Goal: Information Seeking & Learning: Learn about a topic

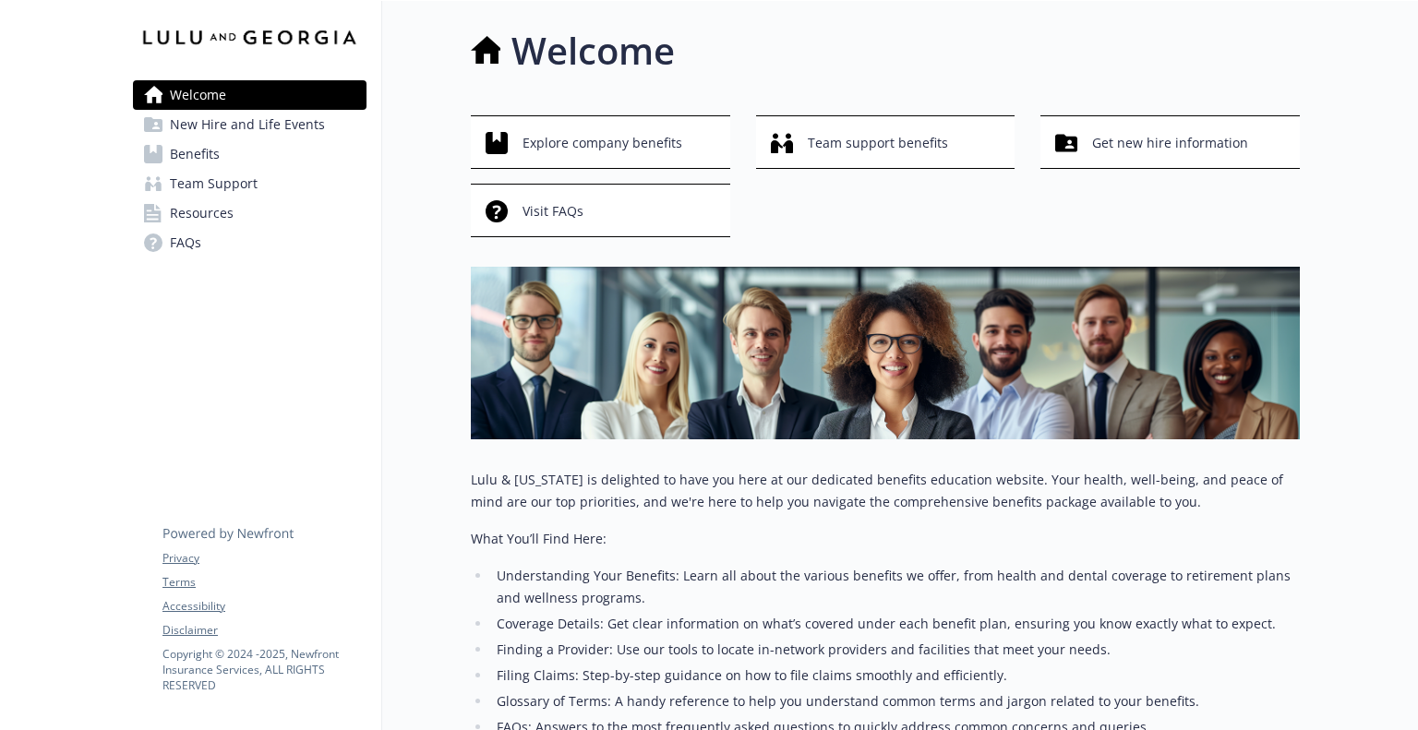
click at [225, 155] on link "Benefits" at bounding box center [250, 154] width 234 height 30
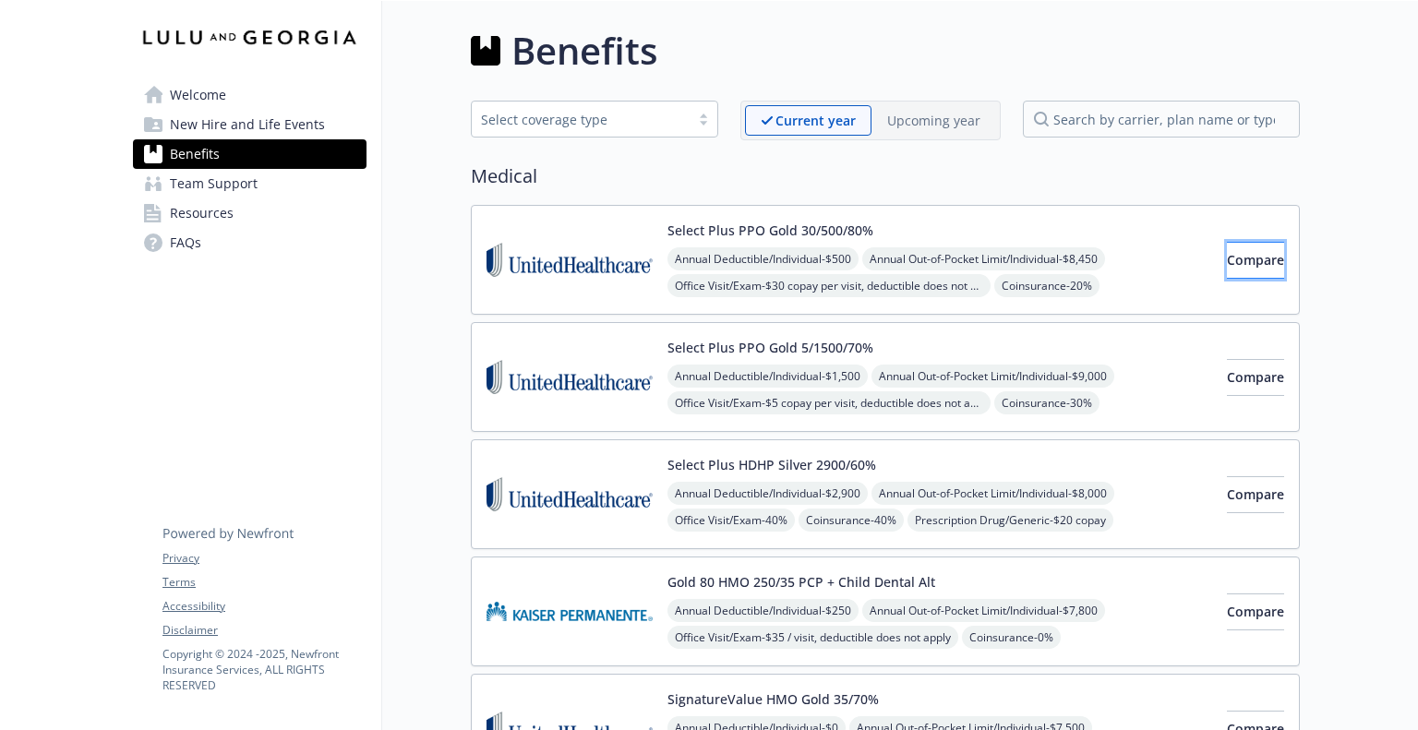
click at [1227, 252] on button "Compare" at bounding box center [1255, 260] width 57 height 37
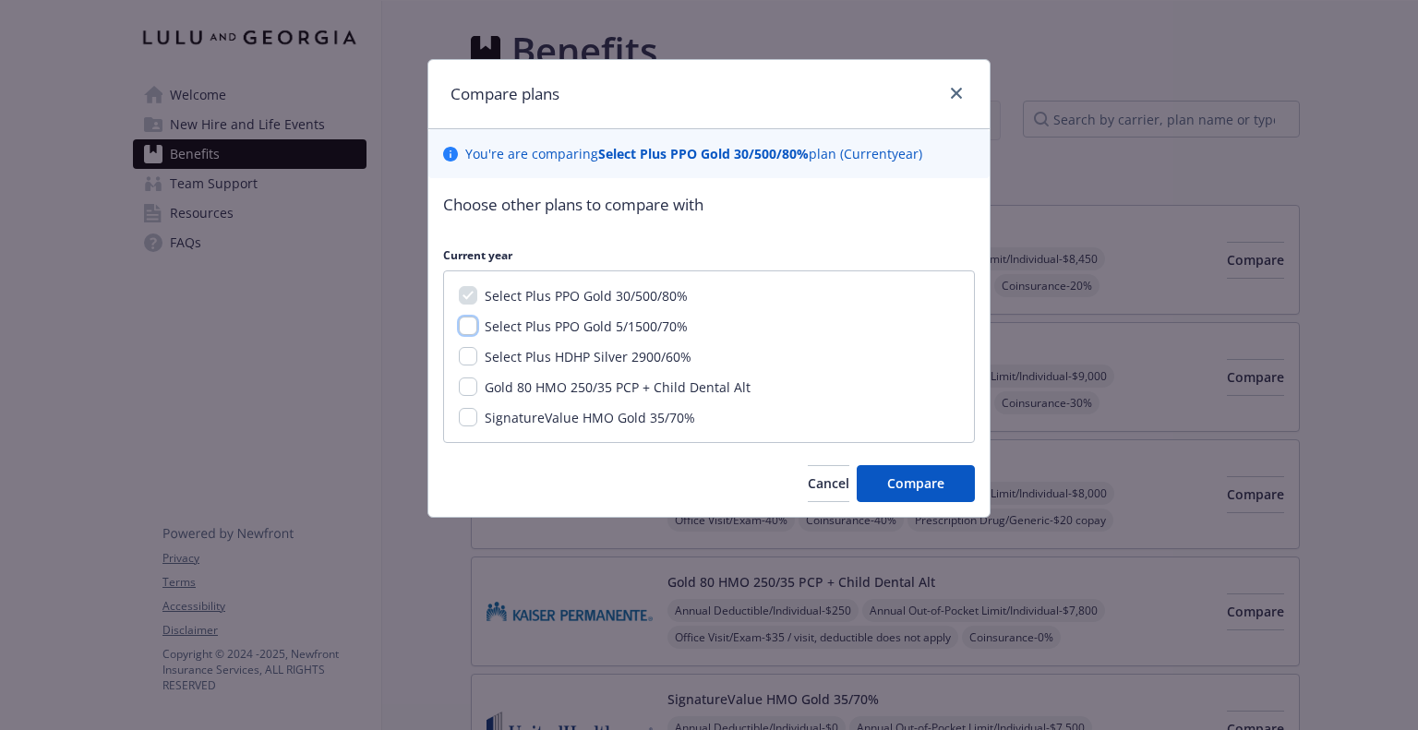
click at [472, 325] on input "Select Plus PPO Gold 5/1500/70%" at bounding box center [468, 326] width 18 height 18
checkbox input "true"
click at [918, 475] on span "Compare" at bounding box center [915, 484] width 57 height 18
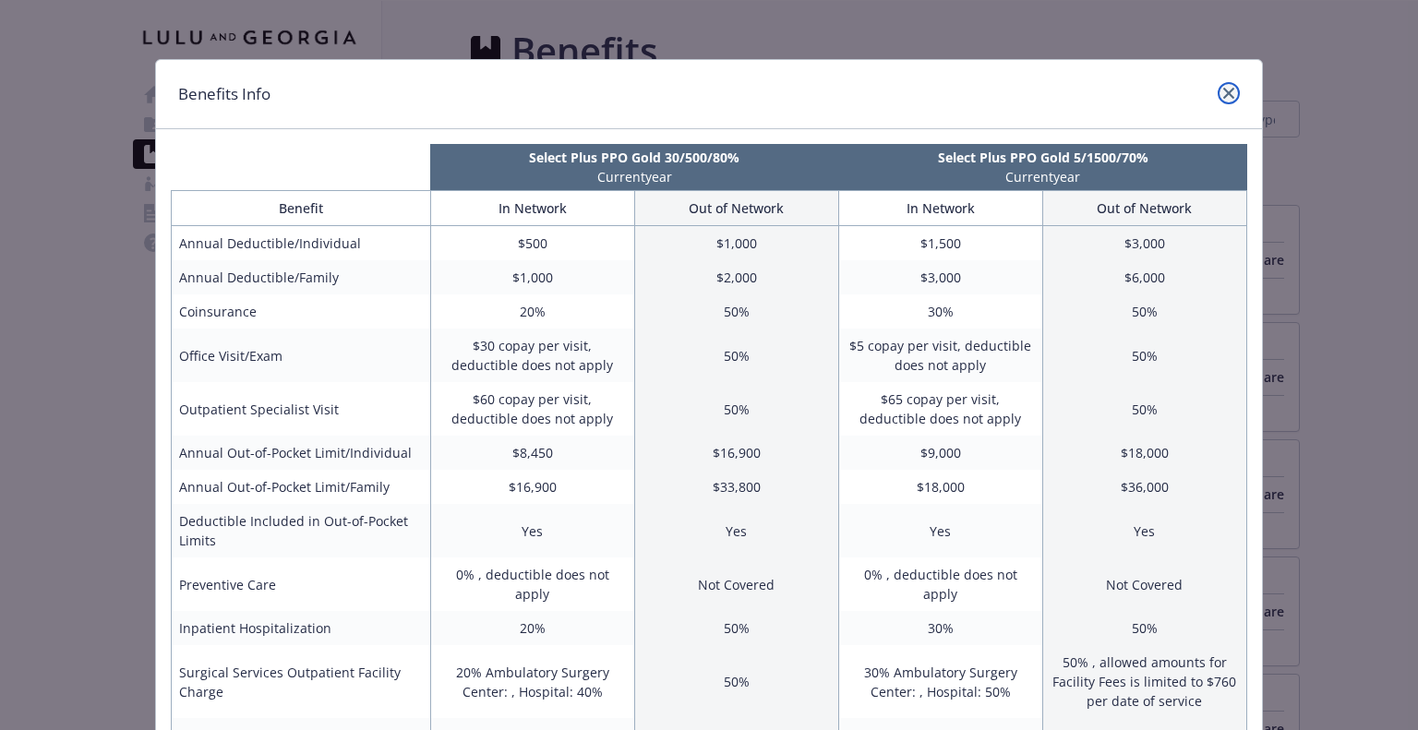
click at [1218, 100] on link "close" at bounding box center [1229, 93] width 22 height 22
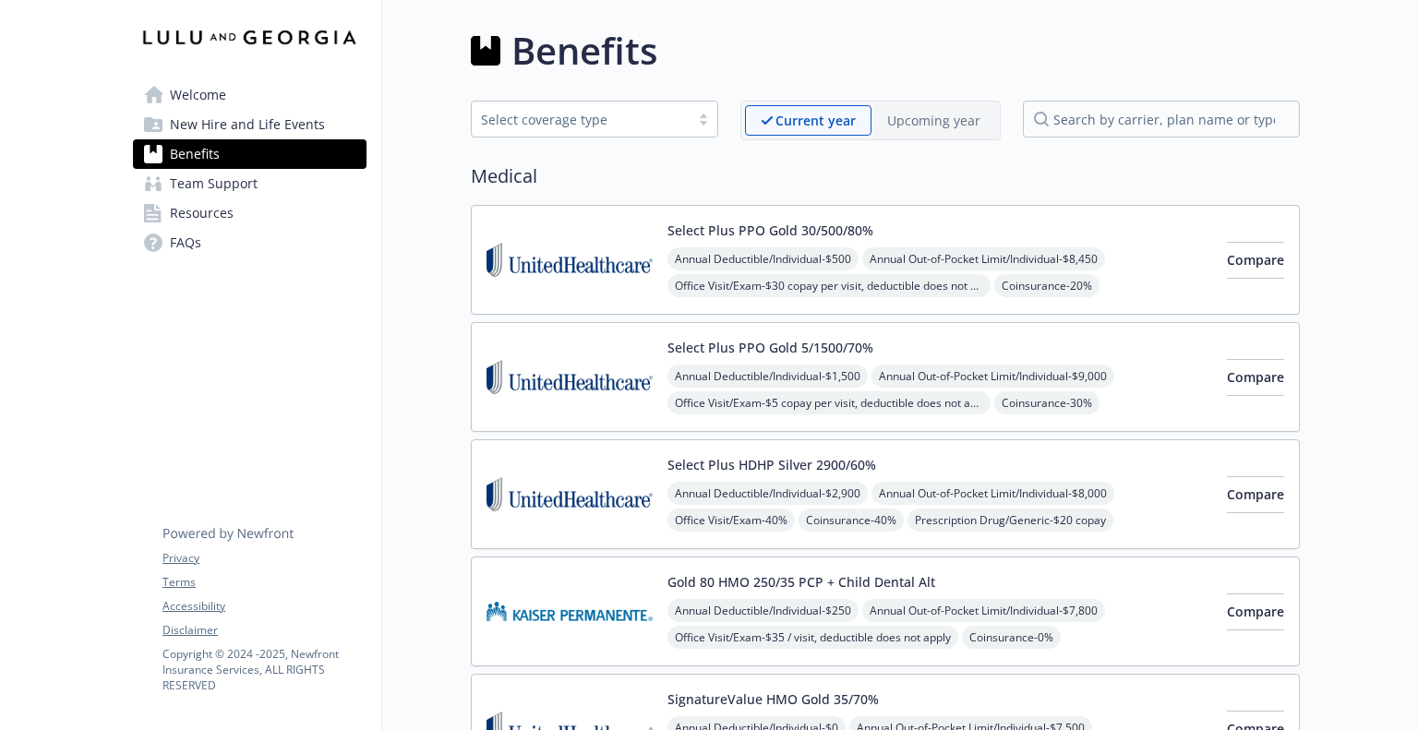
click at [1099, 209] on div "Select Plus PPO Gold 30/500/80% Annual Deductible/Individual - $500 Annual Out-…" at bounding box center [885, 260] width 829 height 110
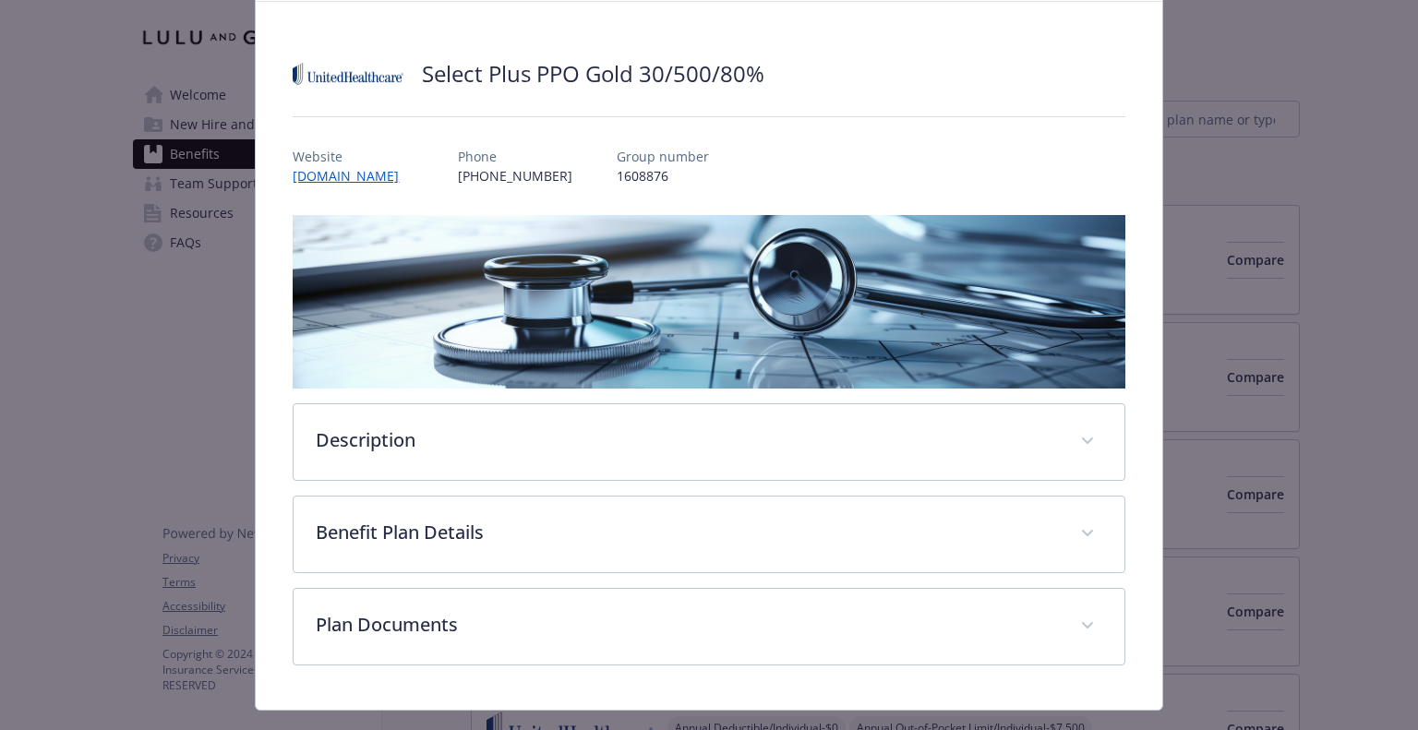
scroll to position [131, 0]
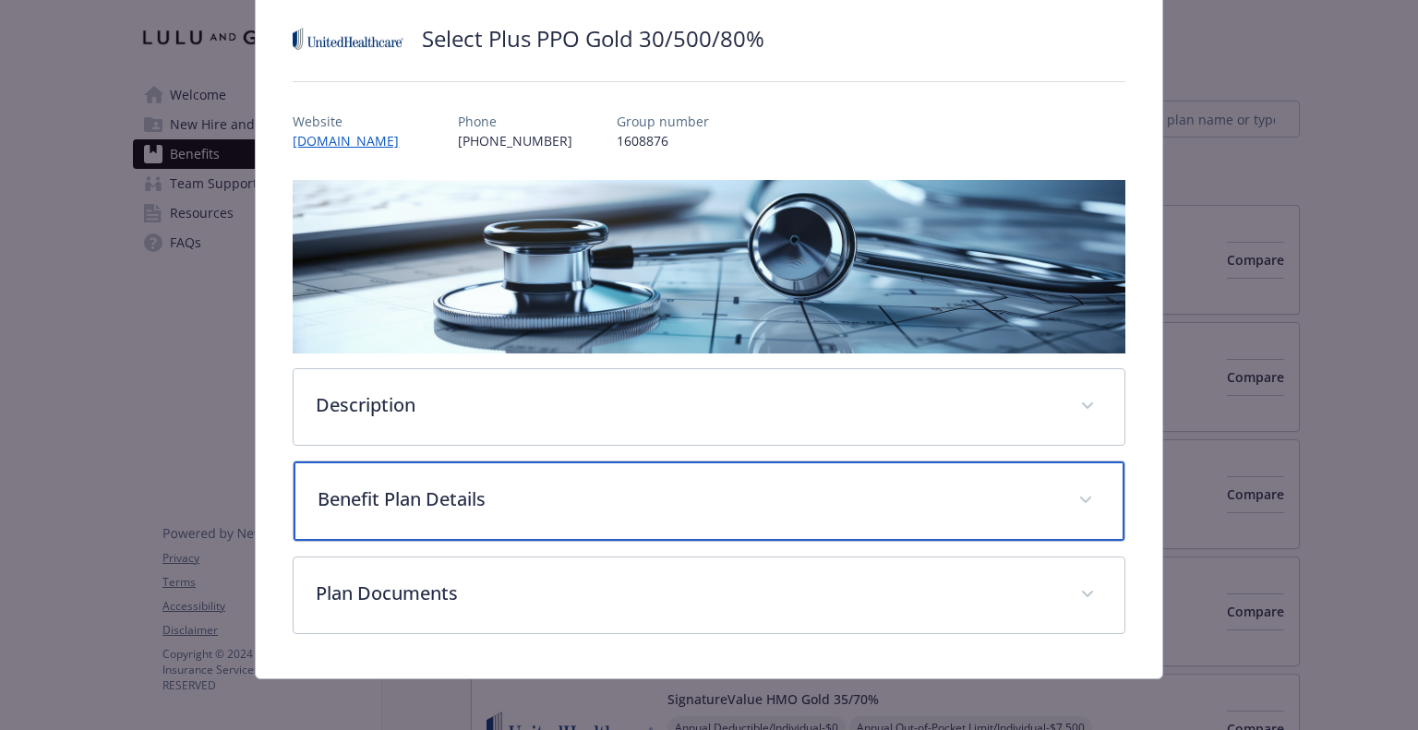
click at [1064, 468] on div "Benefit Plan Details" at bounding box center [709, 501] width 830 height 79
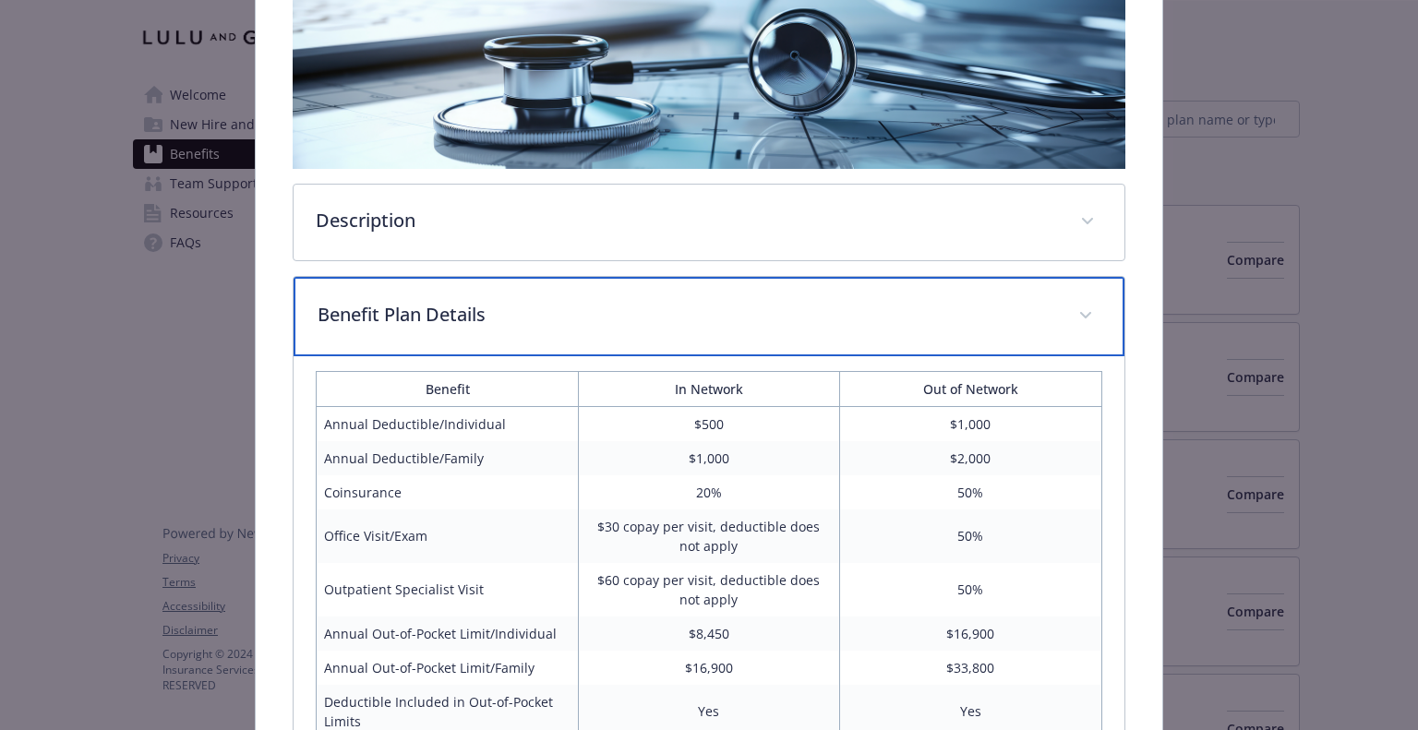
click at [1013, 287] on div "Benefit Plan Details" at bounding box center [709, 316] width 830 height 79
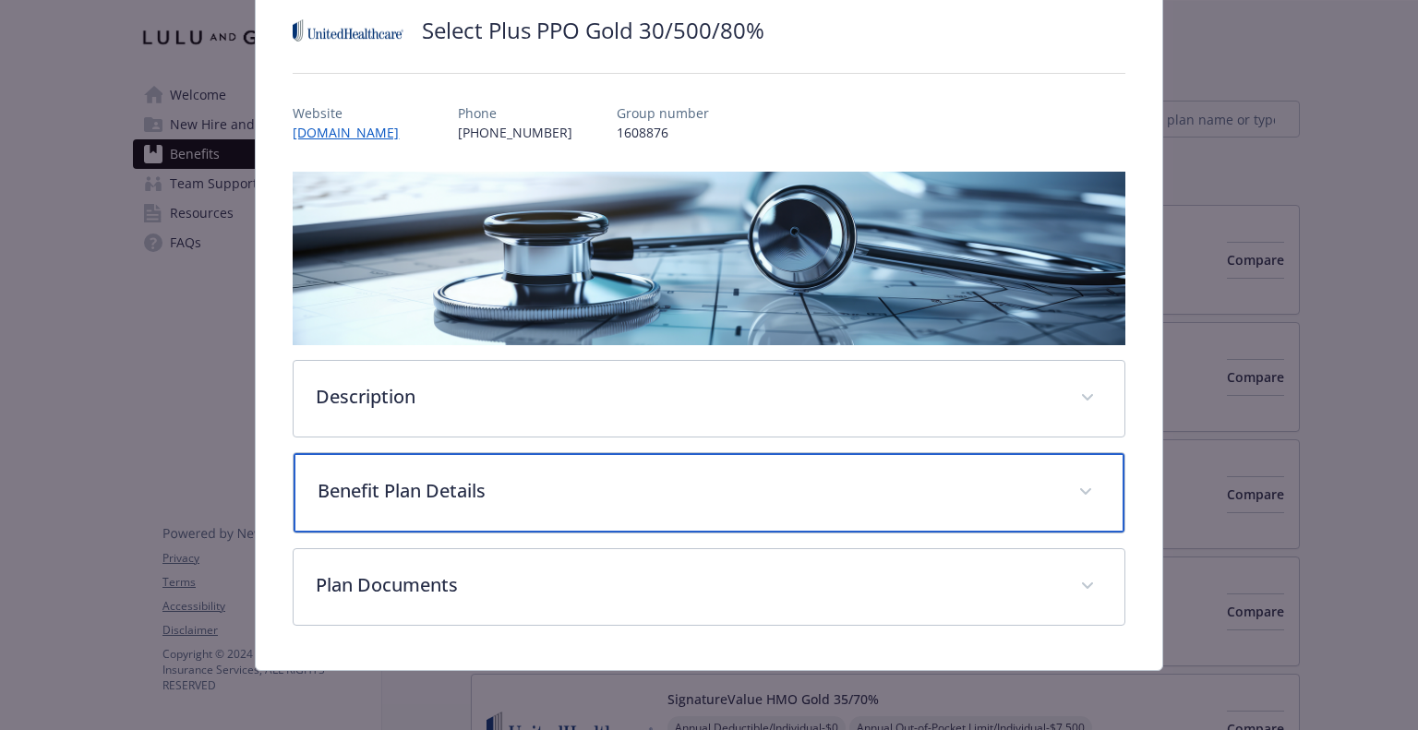
scroll to position [134, 0]
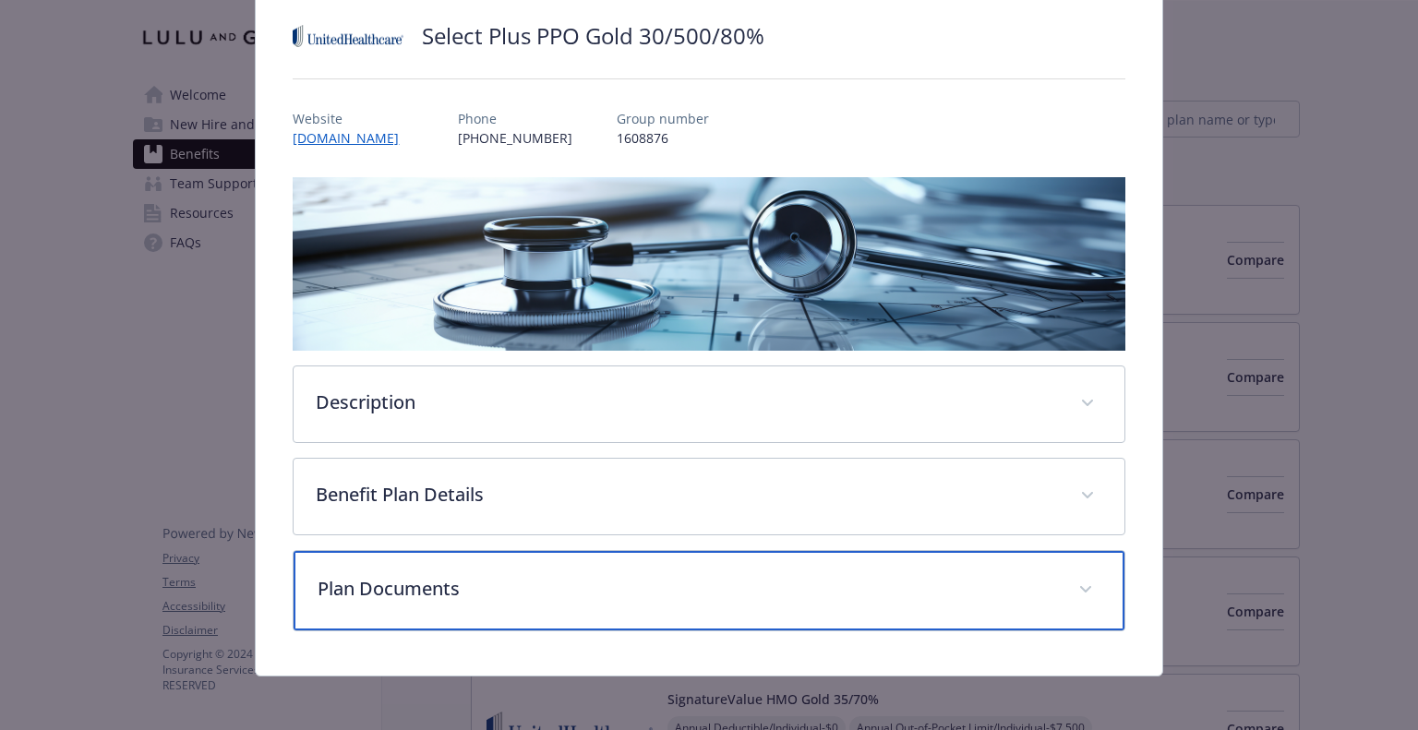
click at [703, 578] on p "Plan Documents" at bounding box center [687, 589] width 738 height 28
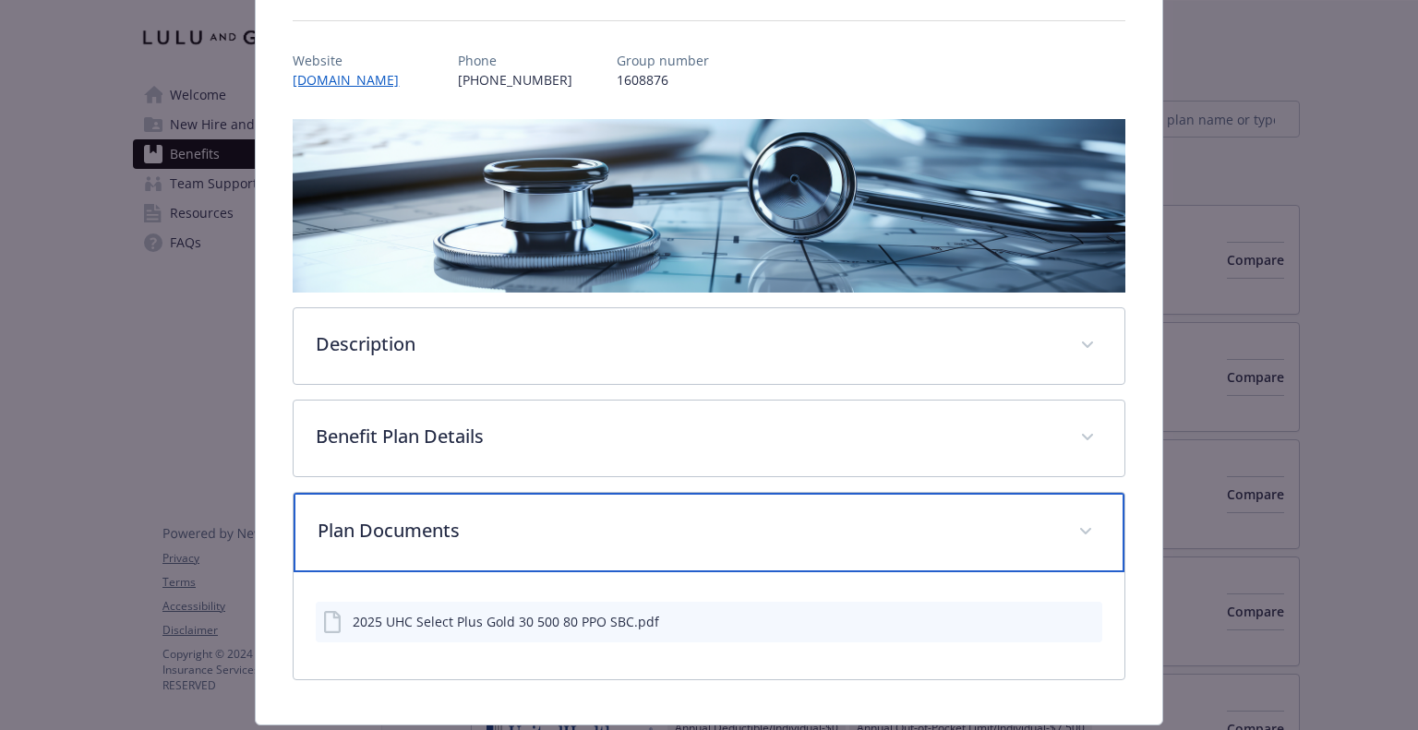
scroll to position [241, 0]
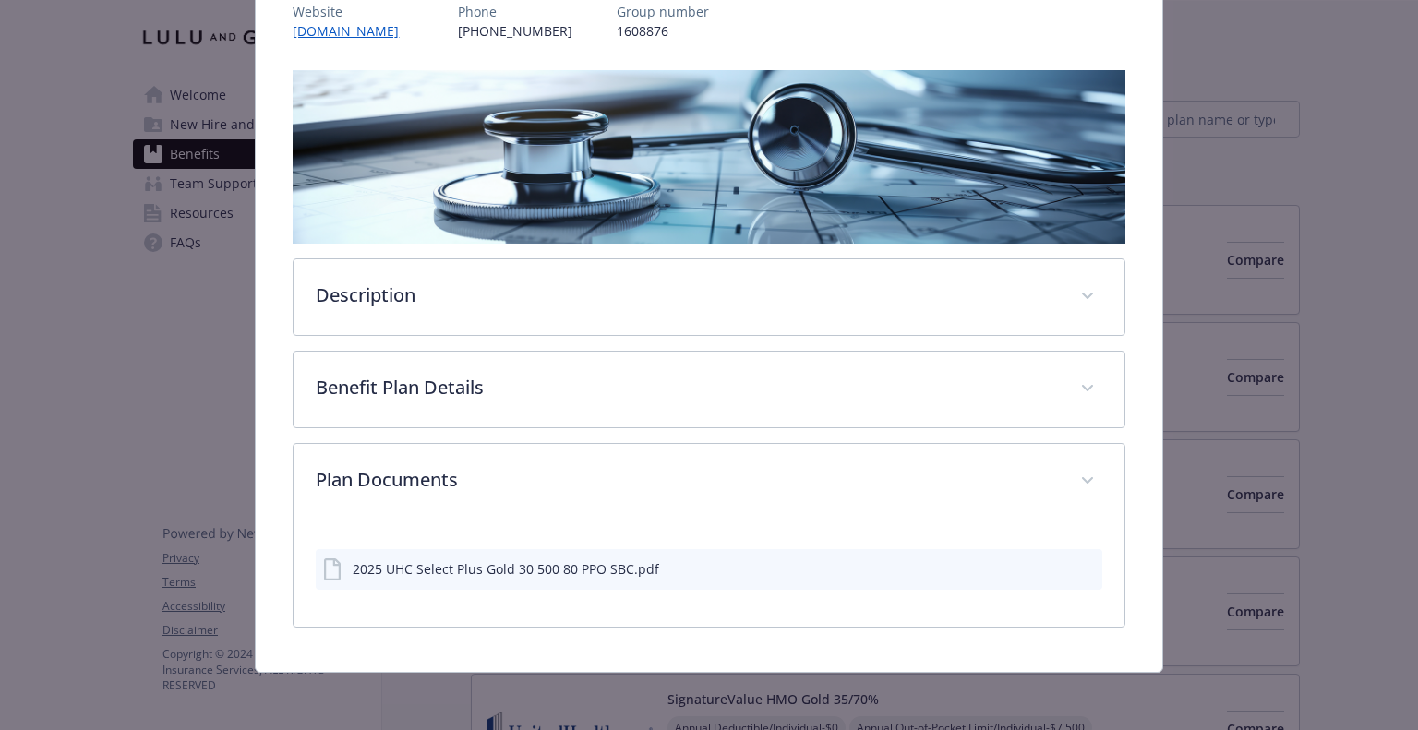
click at [1077, 566] on icon "preview file" at bounding box center [1085, 567] width 17 height 13
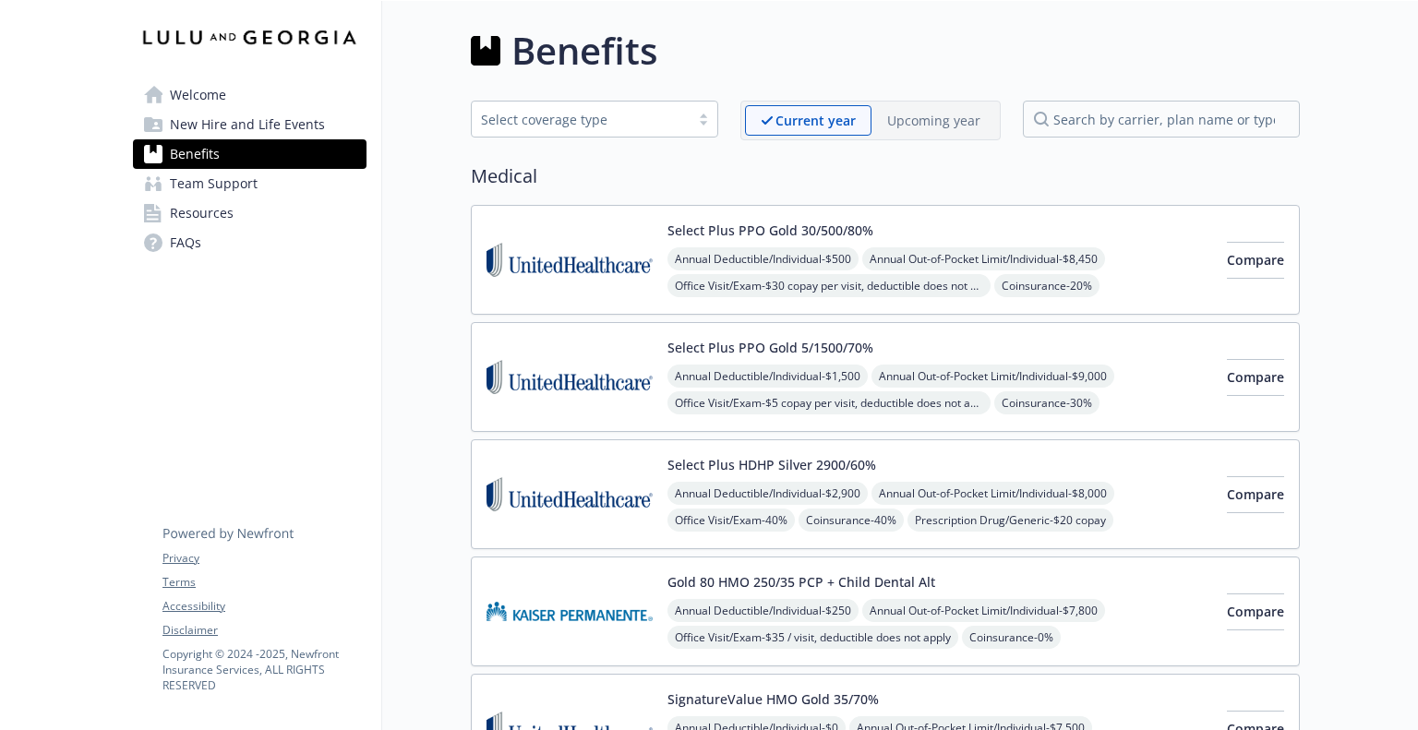
click at [1024, 347] on div "Select Plus PPO Gold 5/1500/70% Annual Deductible/Individual - $1,500 Annual Ou…" at bounding box center [940, 377] width 545 height 78
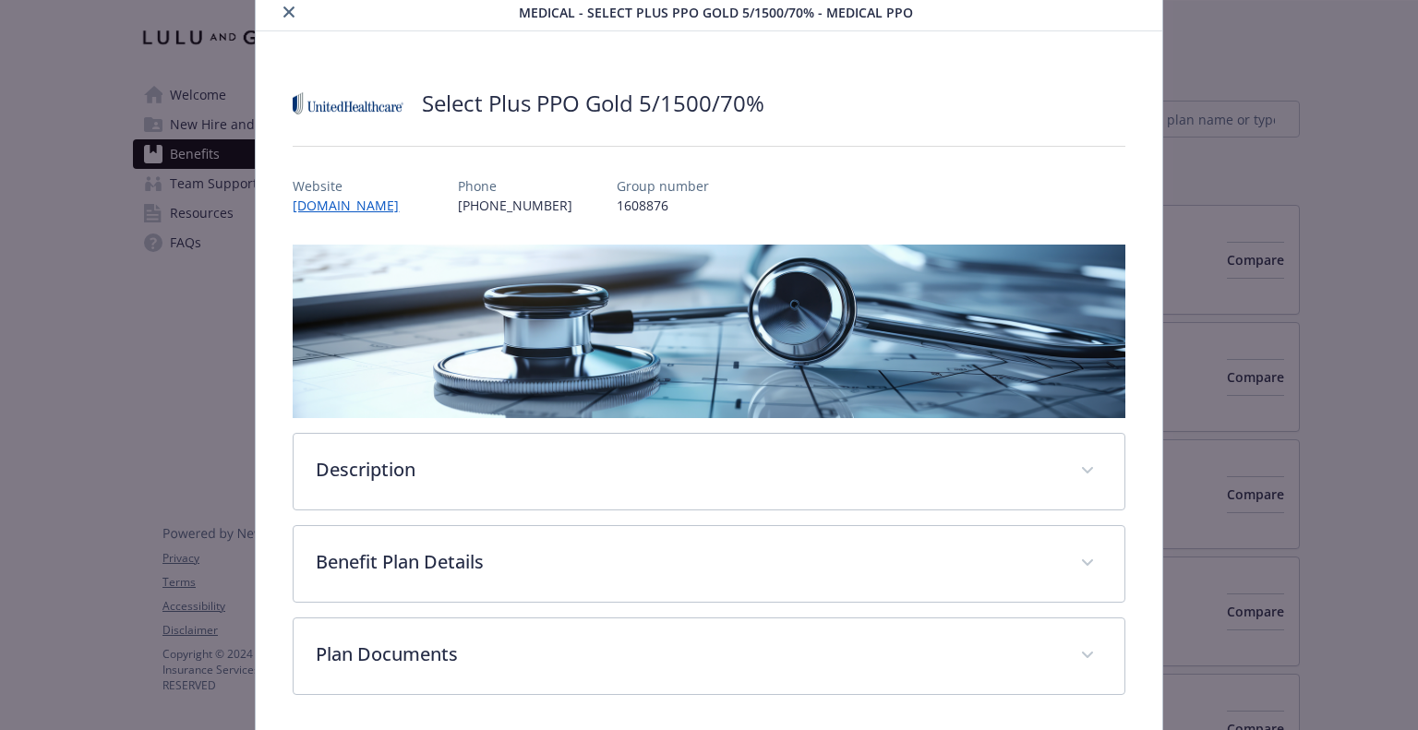
scroll to position [131, 0]
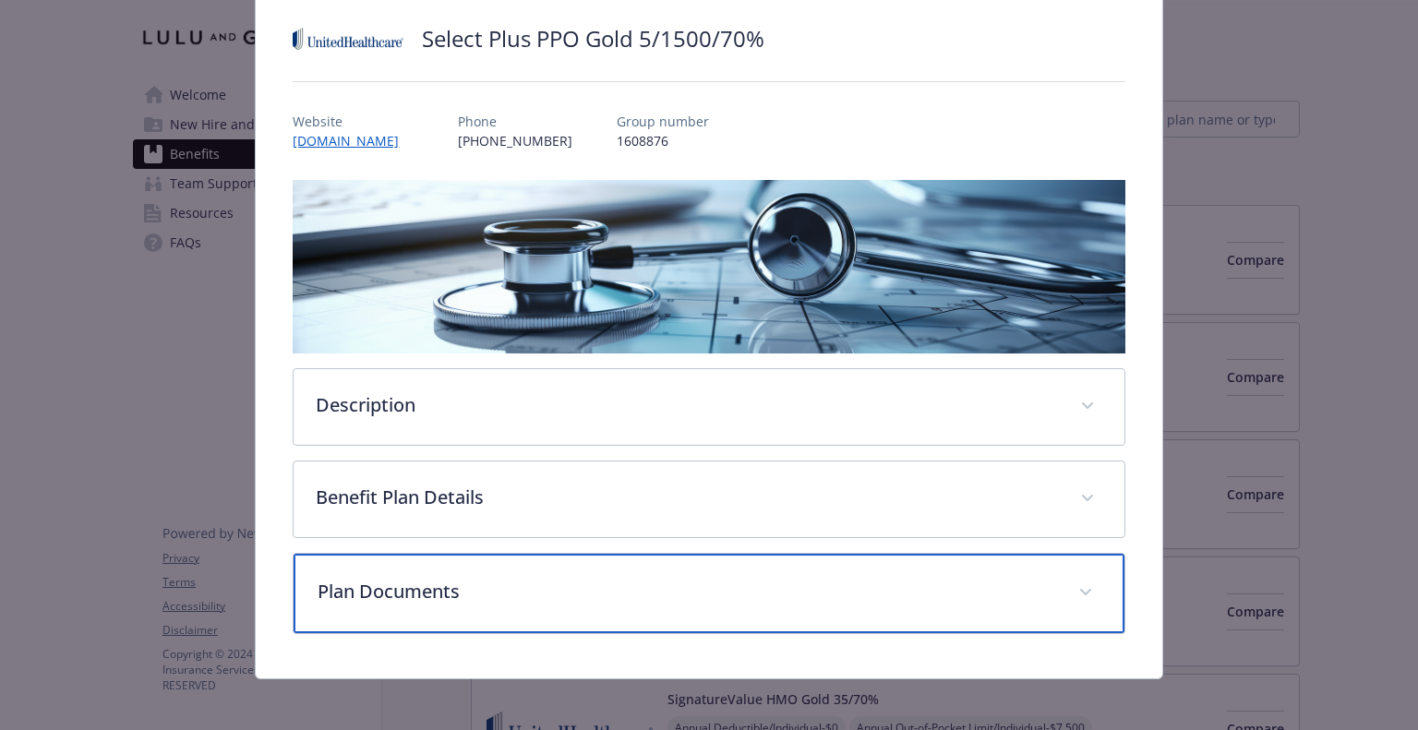
click at [713, 596] on p "Plan Documents" at bounding box center [687, 592] width 738 height 28
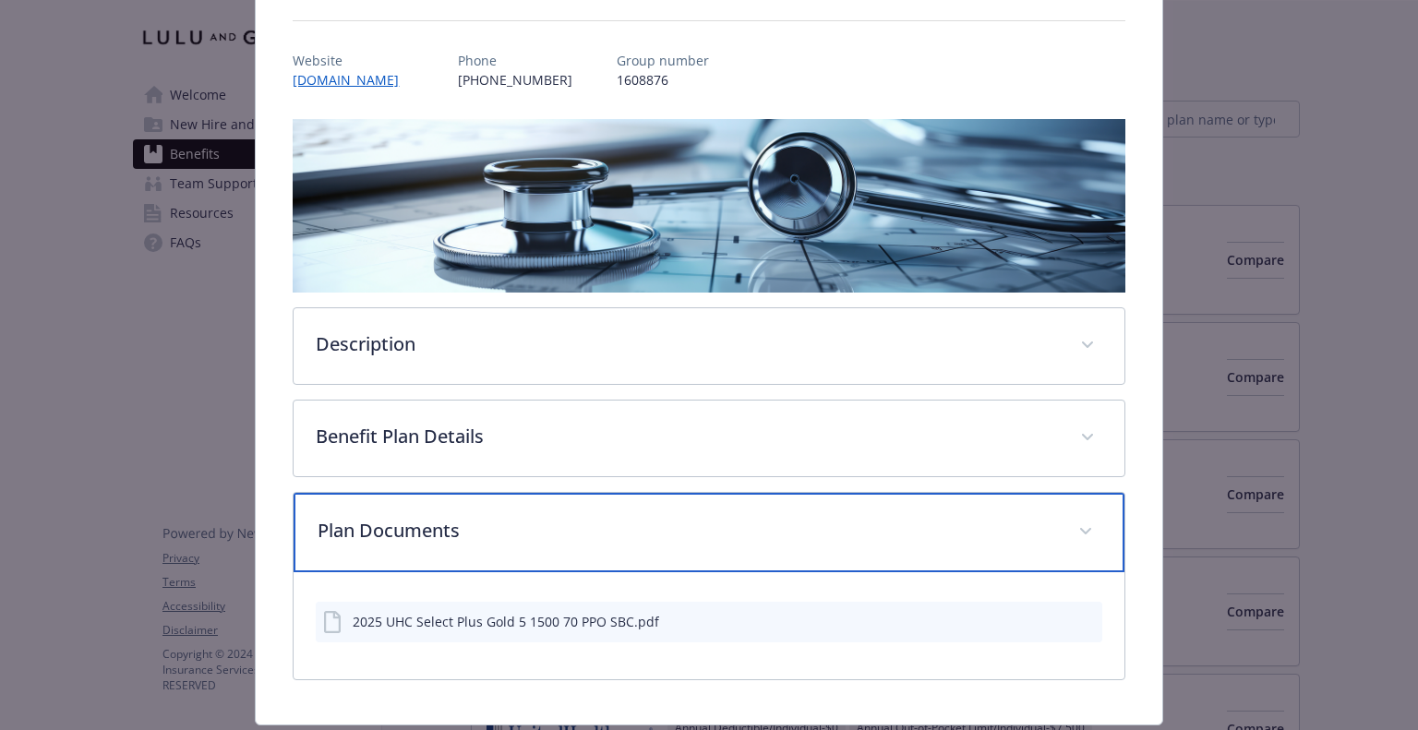
scroll to position [241, 0]
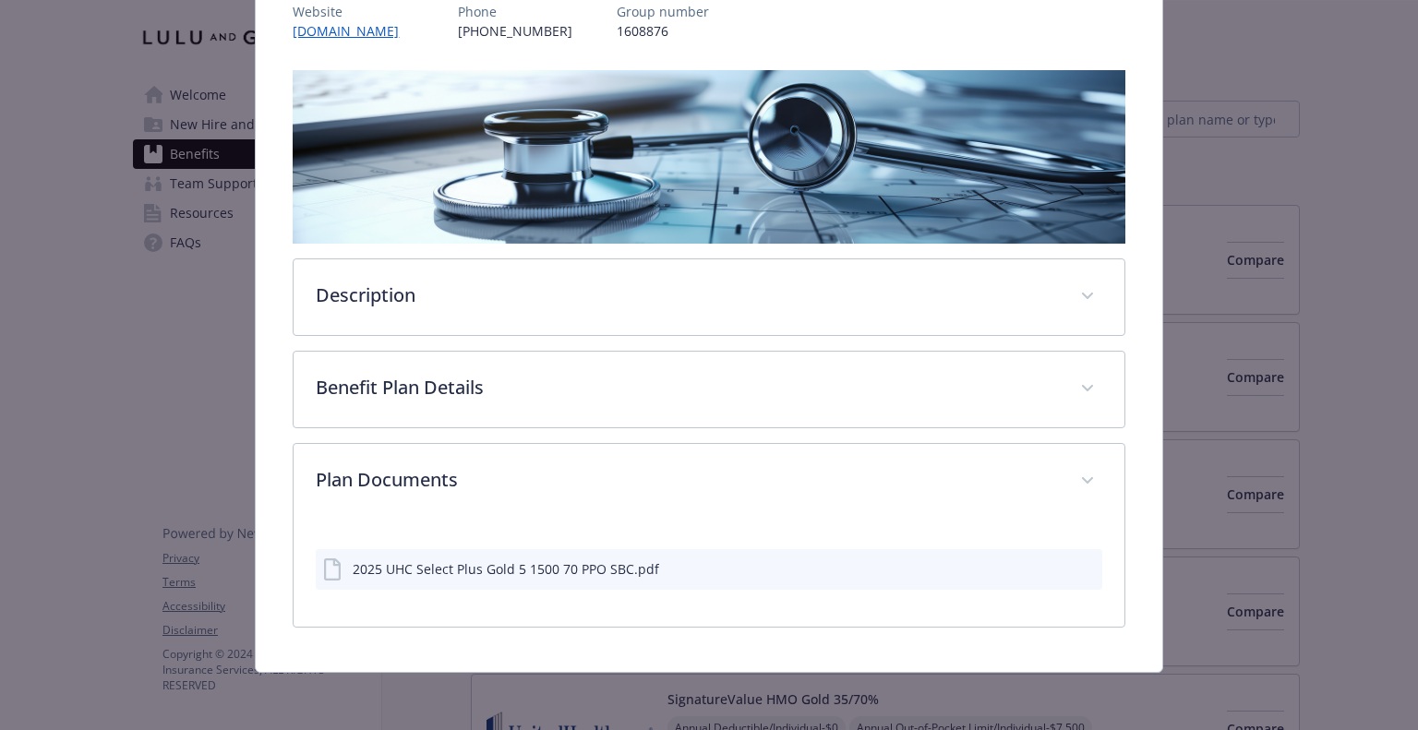
click at [1077, 568] on icon "preview file" at bounding box center [1085, 567] width 17 height 13
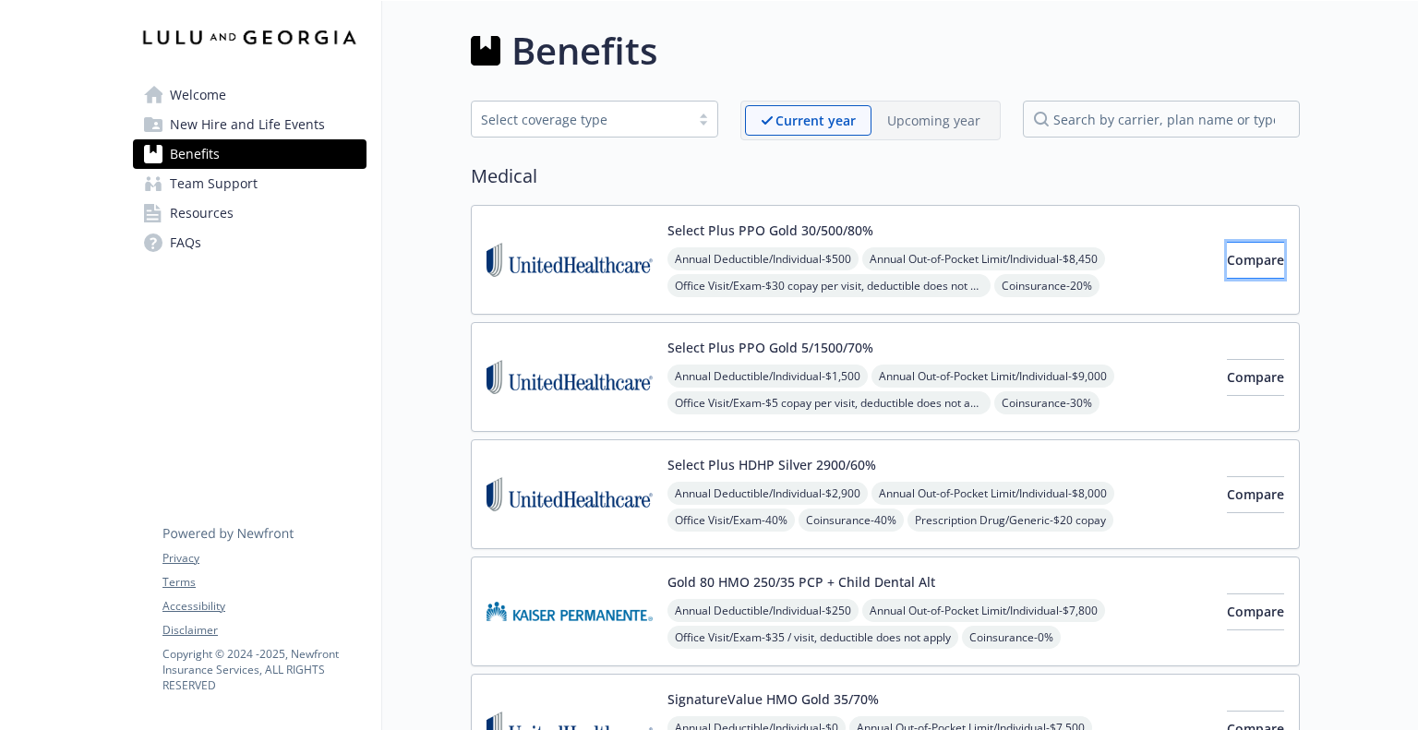
click at [1237, 252] on span "Compare" at bounding box center [1255, 260] width 57 height 18
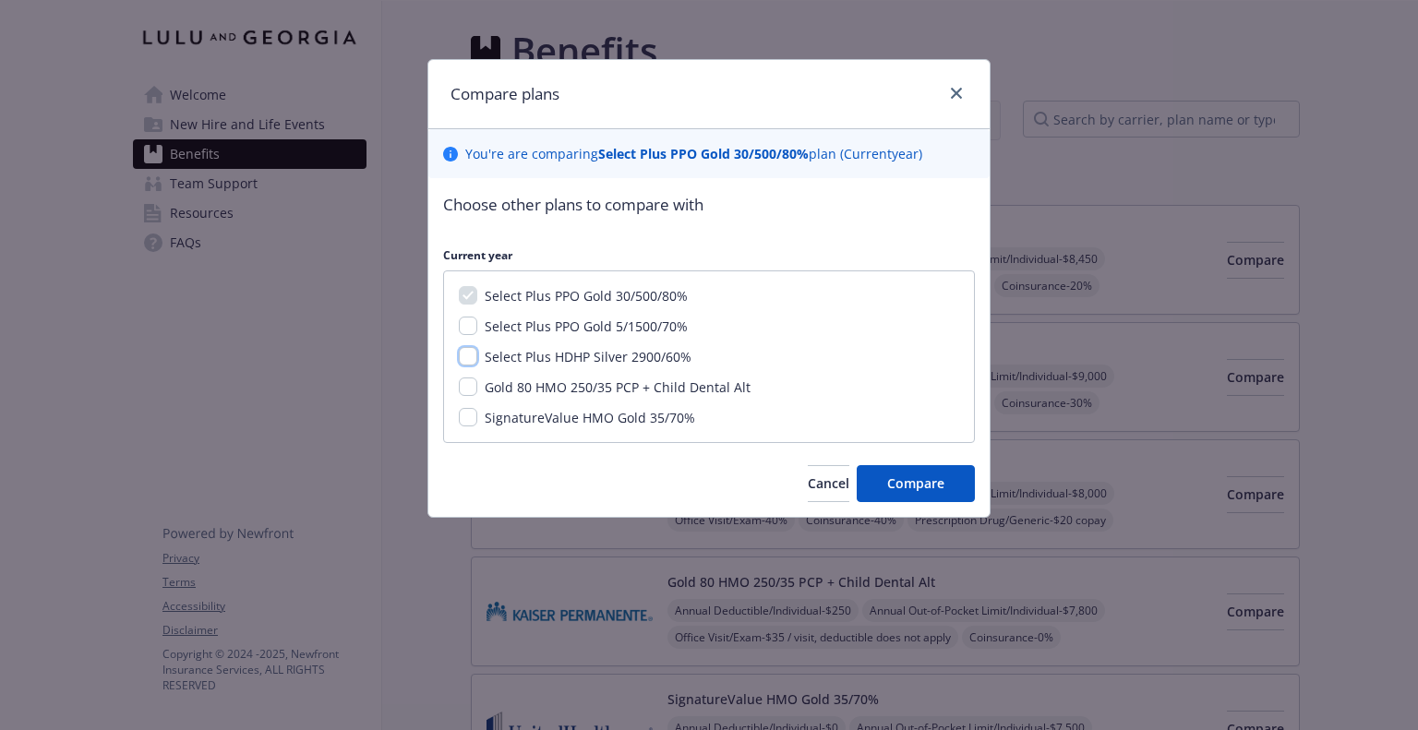
click at [475, 349] on input "Select Plus HDHP Silver 2900/60%" at bounding box center [468, 356] width 18 height 18
checkbox input "true"
click at [909, 475] on span "Compare" at bounding box center [915, 484] width 57 height 18
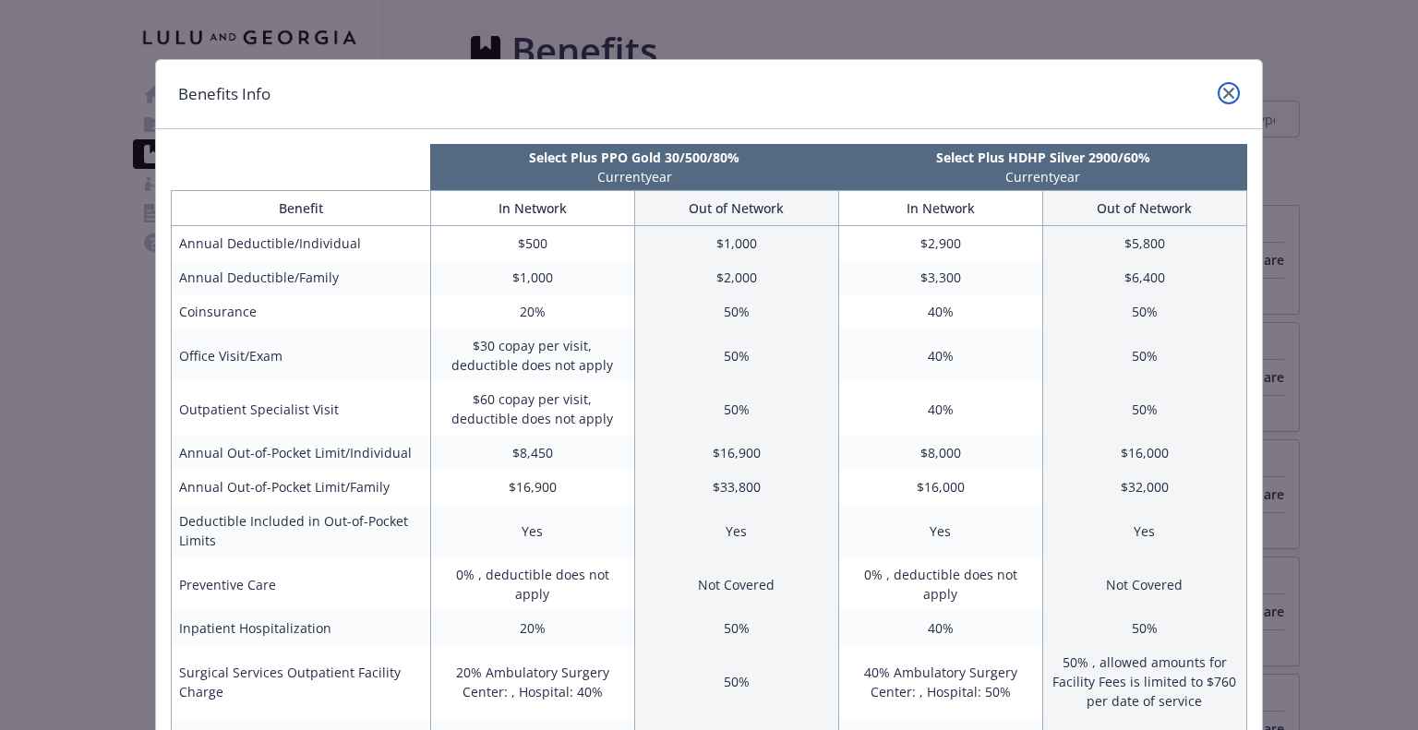
click at [1223, 89] on icon "close" at bounding box center [1228, 93] width 11 height 11
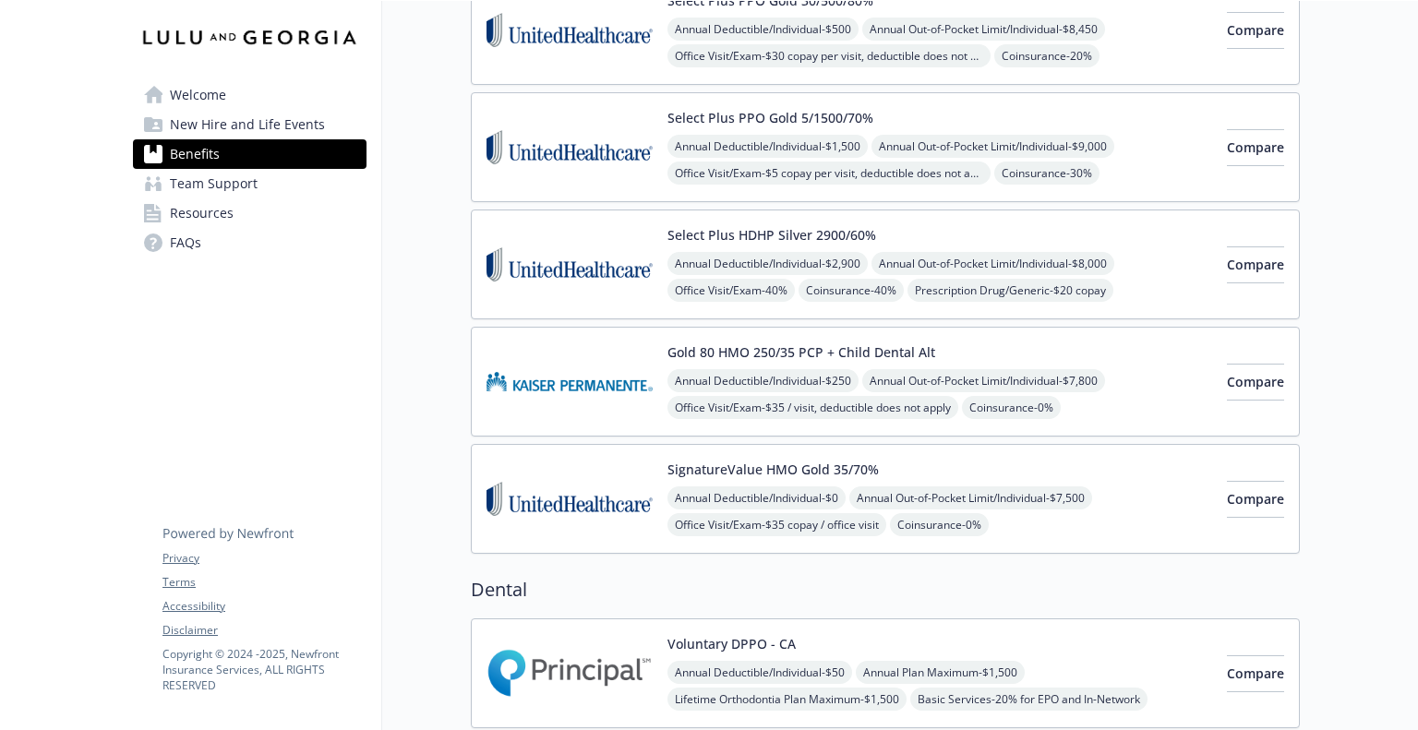
scroll to position [277, 0]
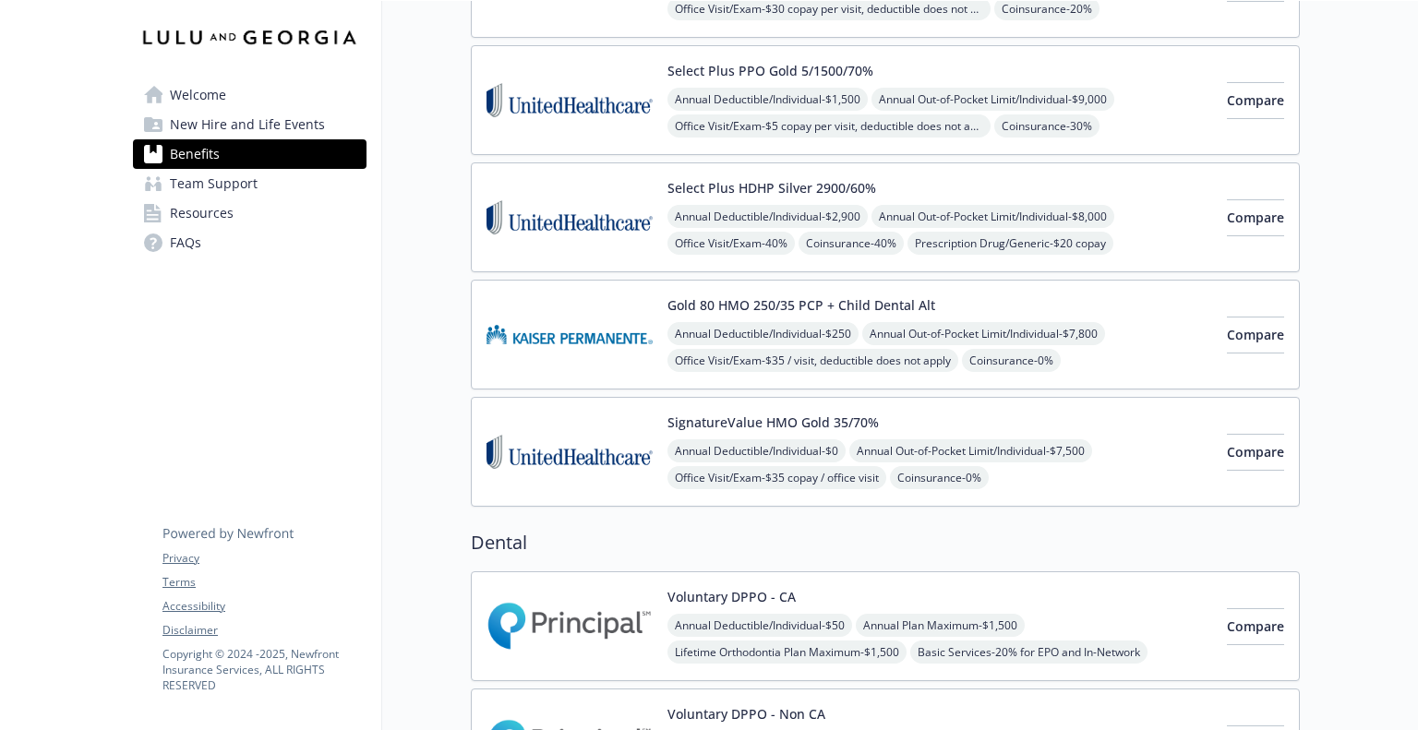
click at [1030, 414] on div "SignatureValue HMO Gold 35/70% Annual Deductible/Individual - $0 Annual Out-of-…" at bounding box center [940, 452] width 545 height 78
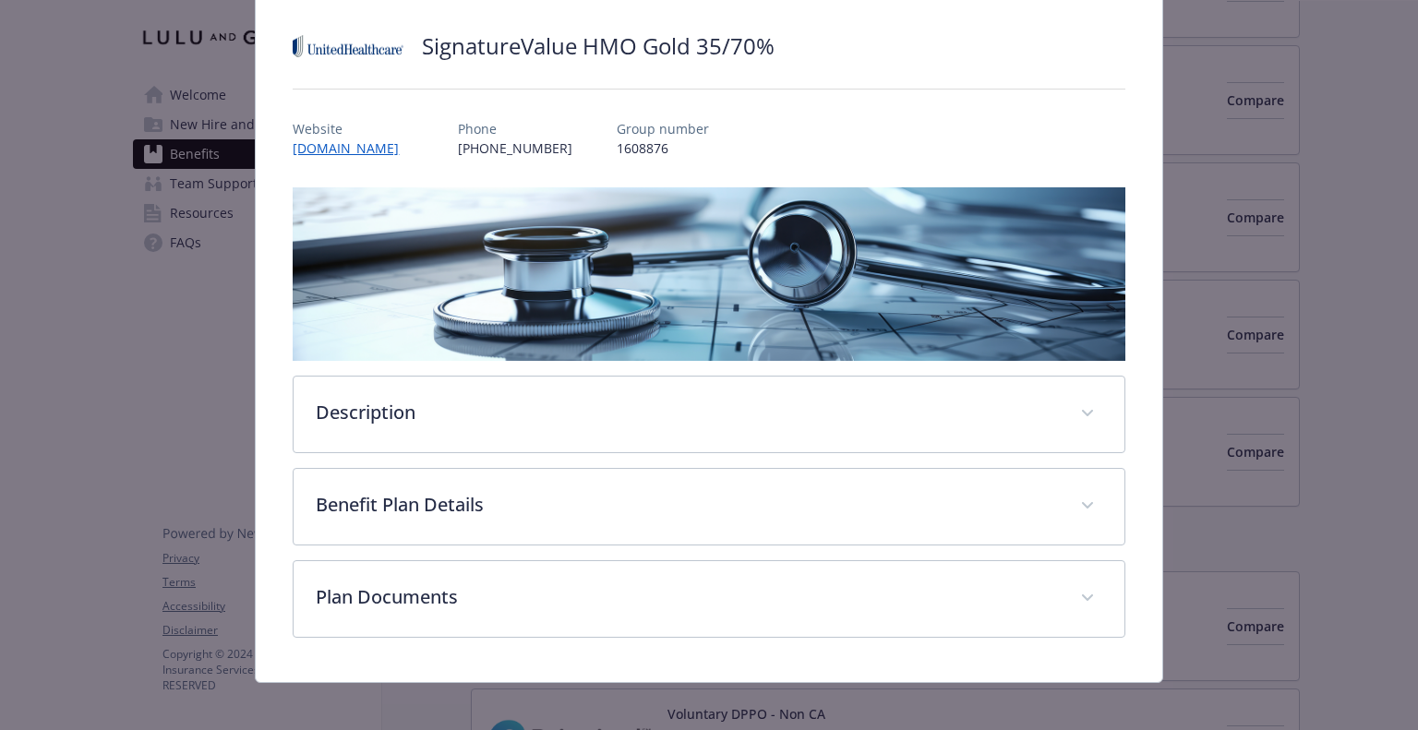
scroll to position [131, 0]
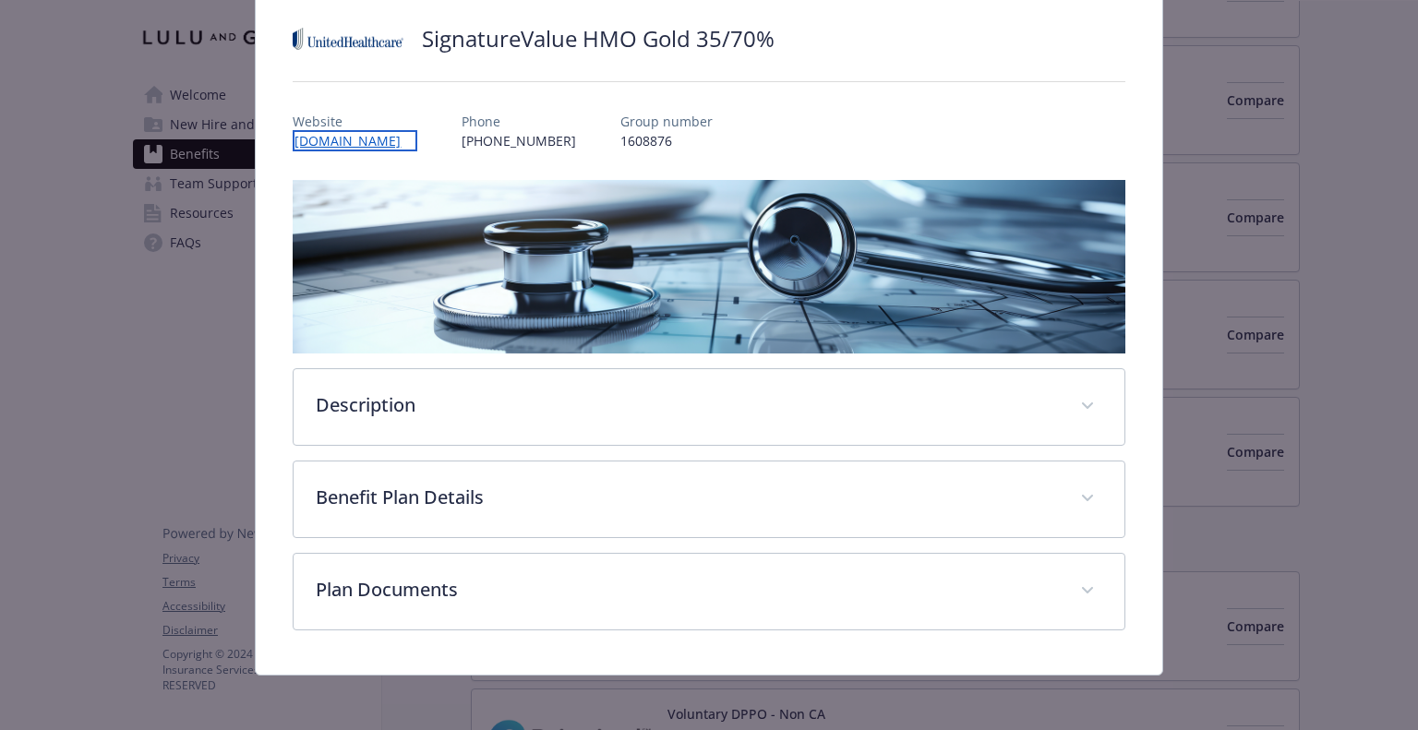
click at [314, 139] on link "[DOMAIN_NAME]" at bounding box center [355, 140] width 125 height 21
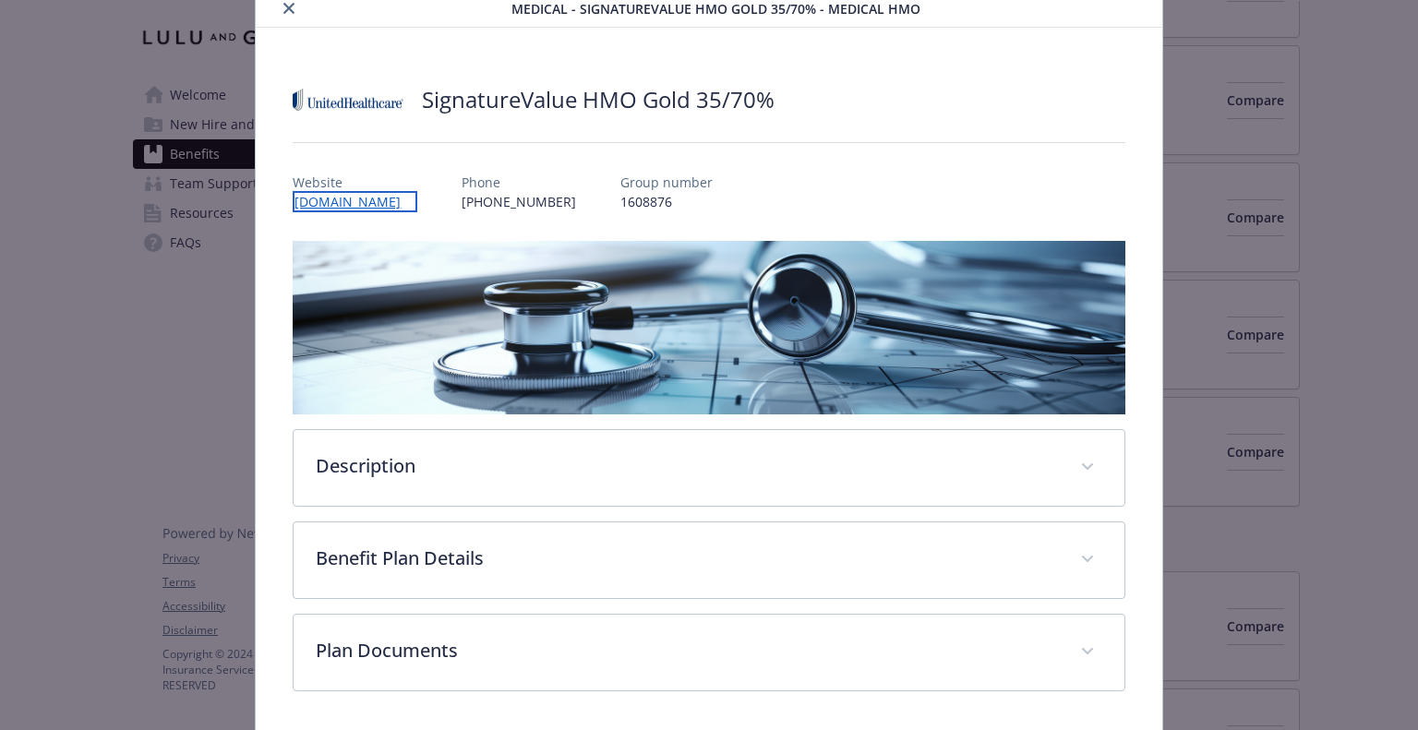
scroll to position [39, 0]
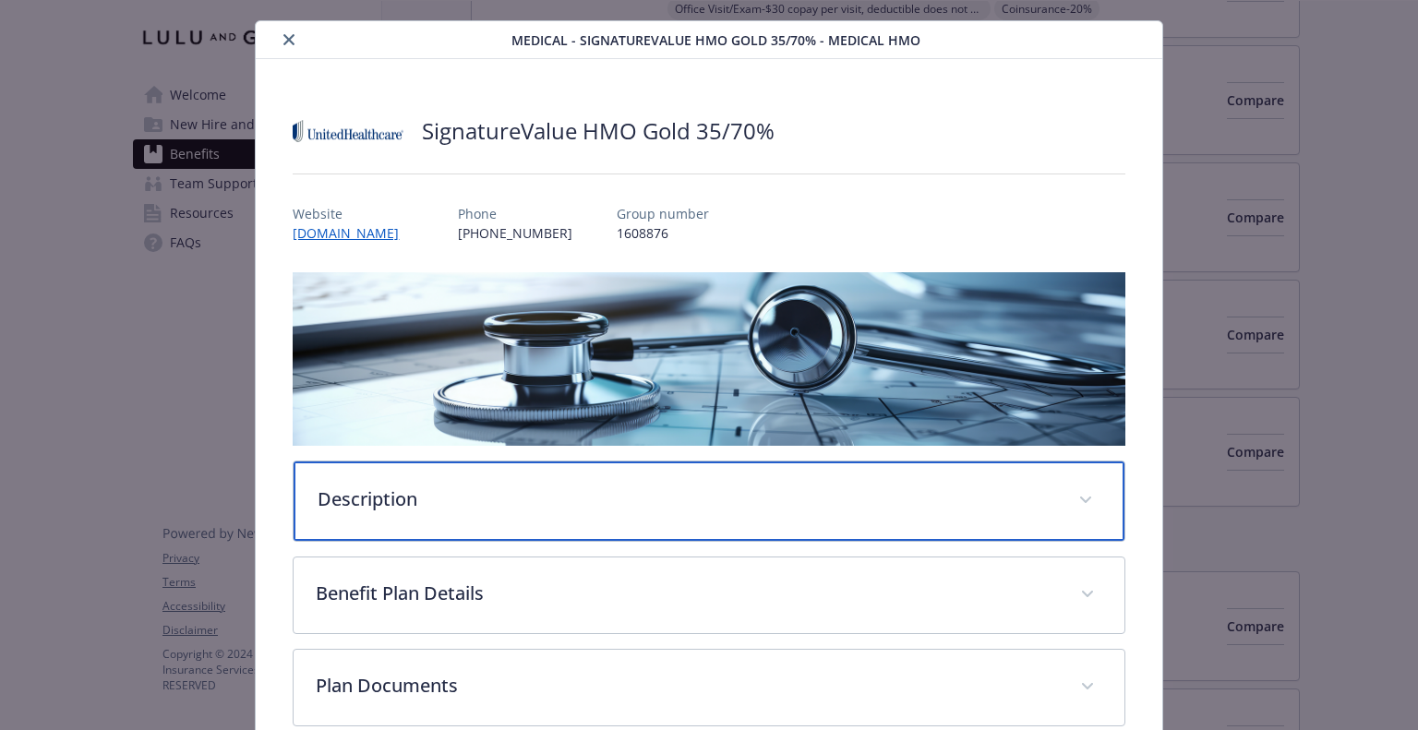
click at [463, 468] on div "Description" at bounding box center [709, 501] width 830 height 79
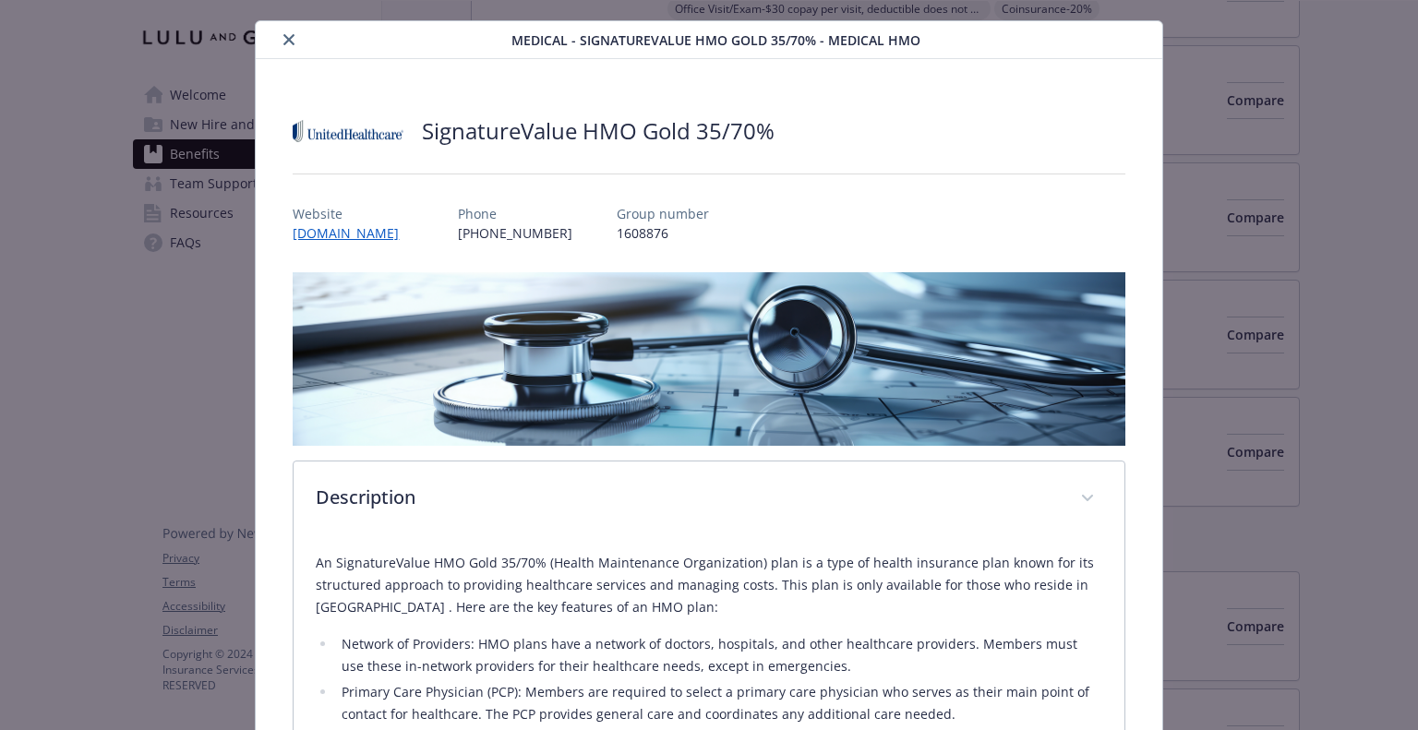
click at [280, 40] on button "close" at bounding box center [289, 40] width 22 height 22
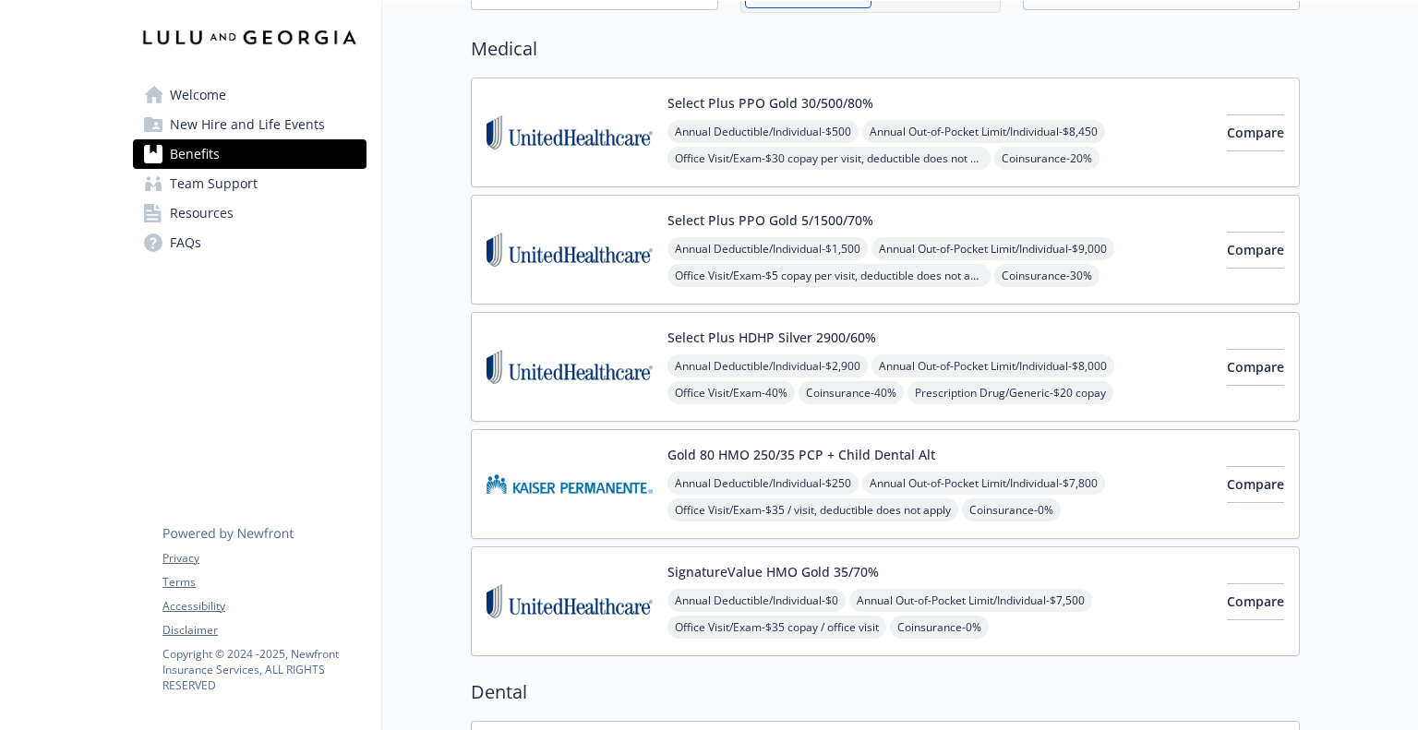
scroll to position [92, 0]
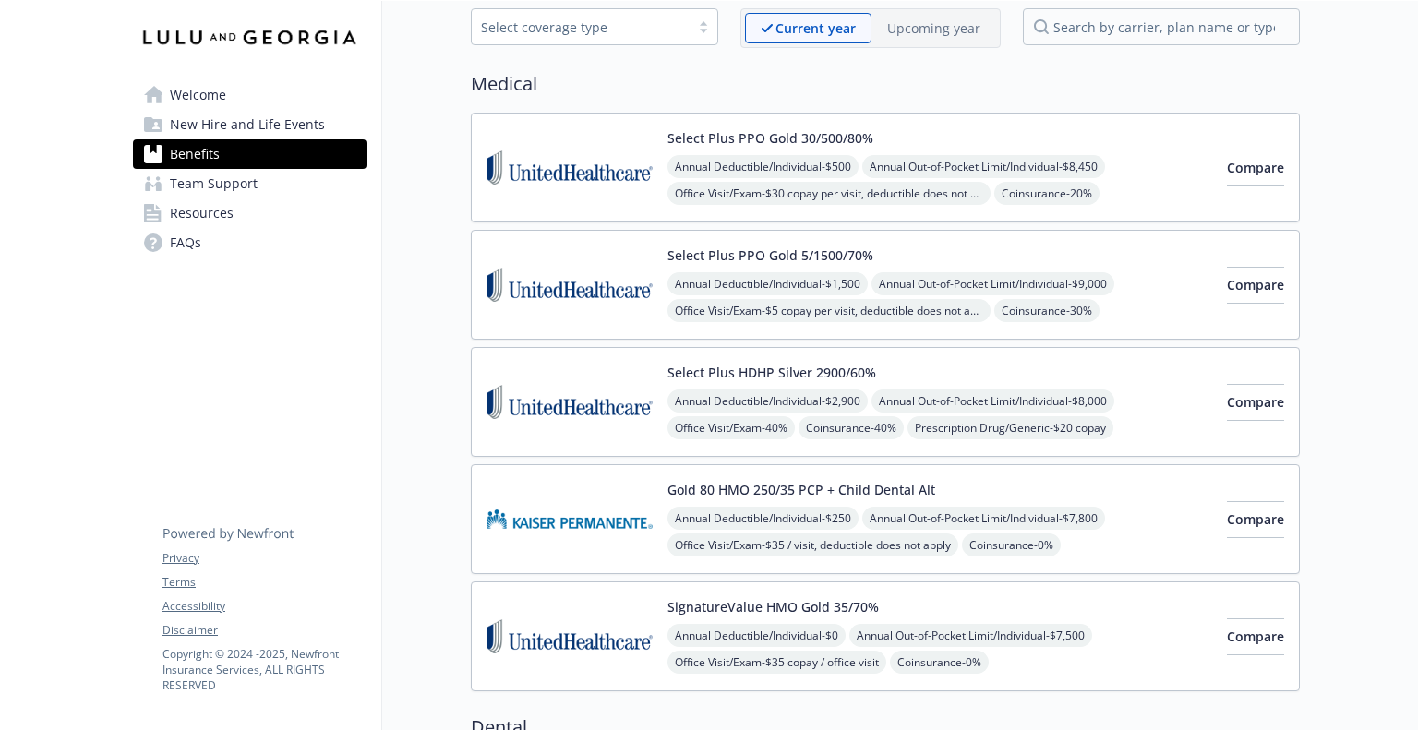
click at [626, 491] on img at bounding box center [570, 519] width 166 height 78
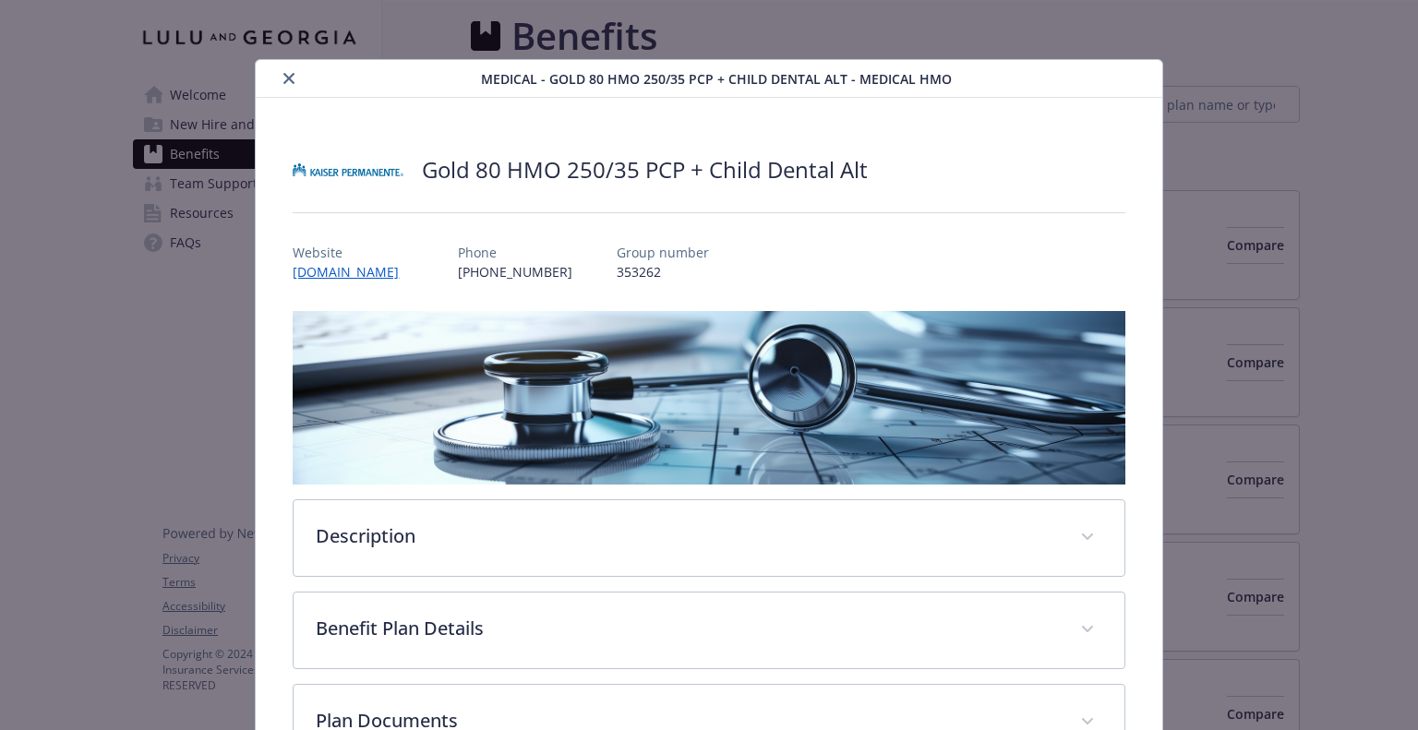
scroll to position [92, 0]
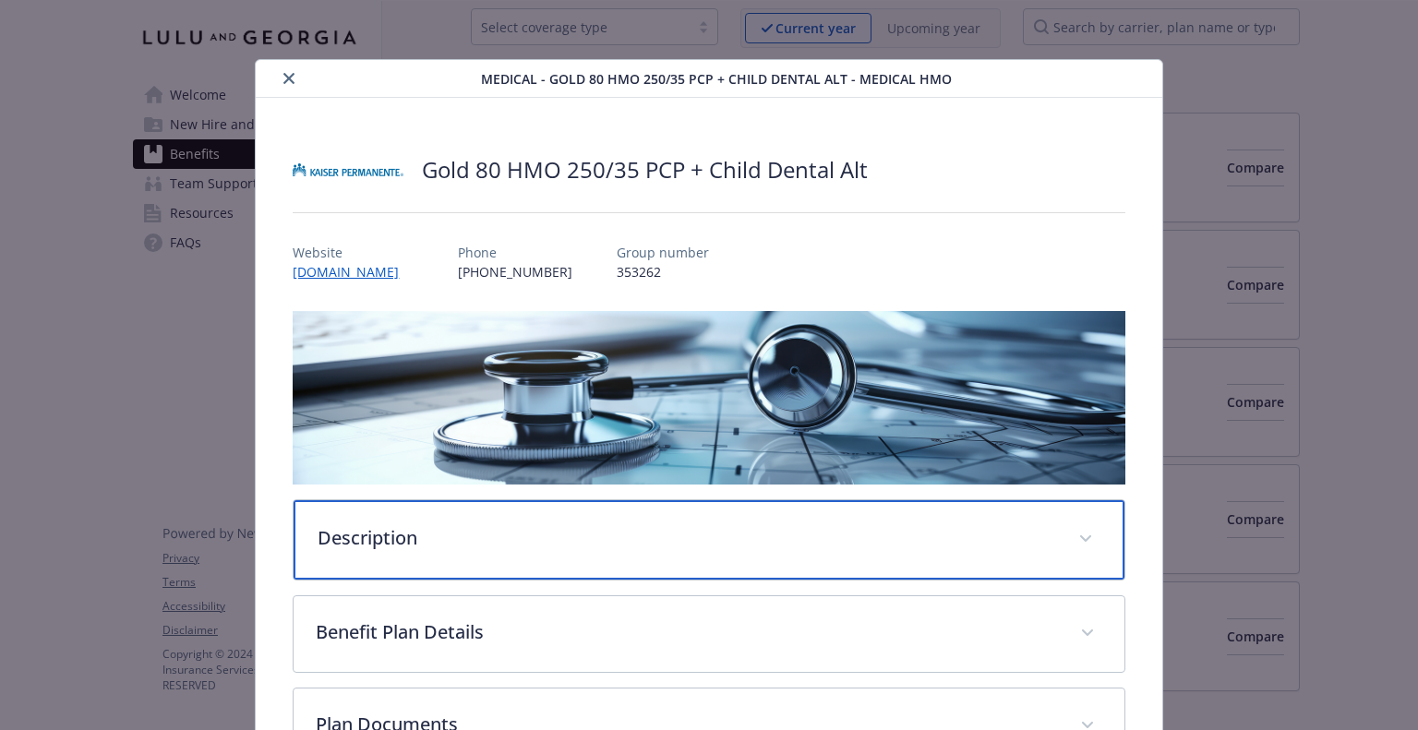
click at [389, 538] on p "Description" at bounding box center [687, 538] width 738 height 28
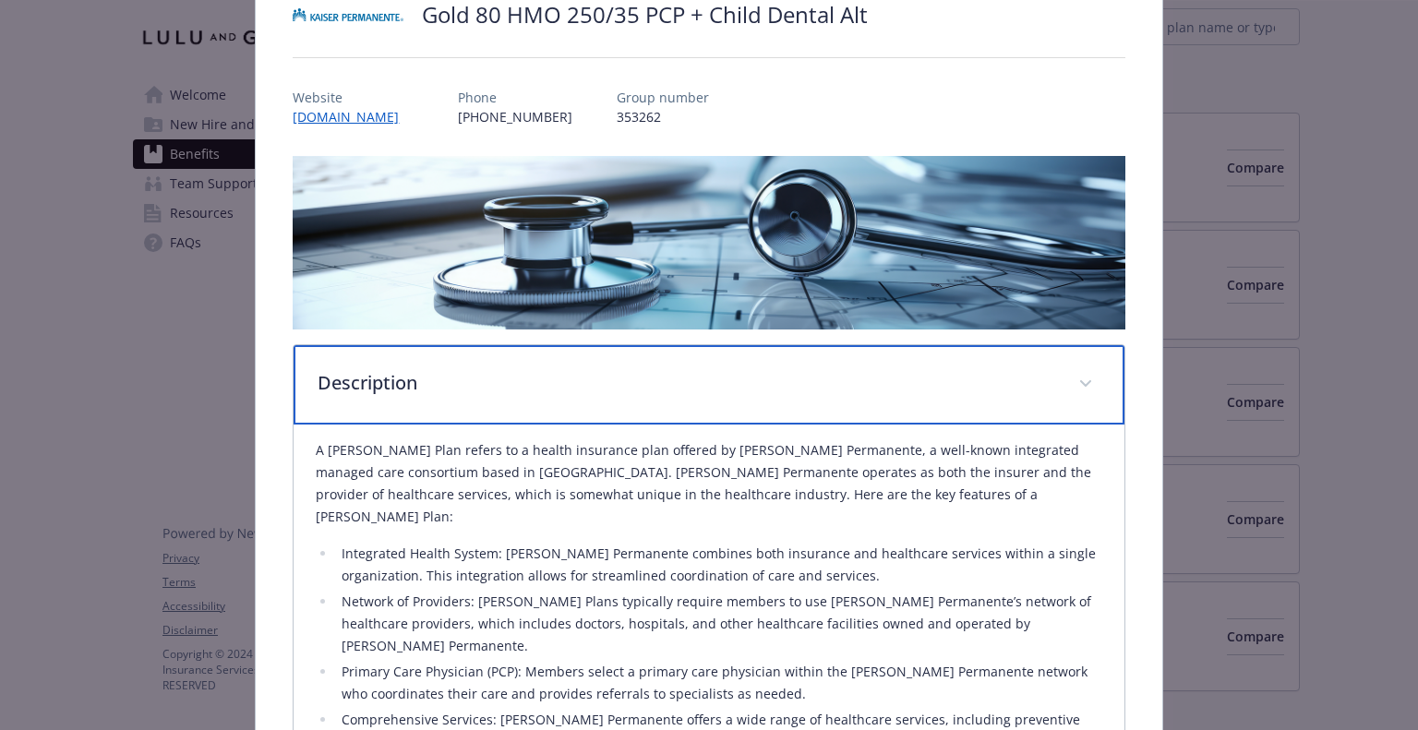
scroll to position [0, 0]
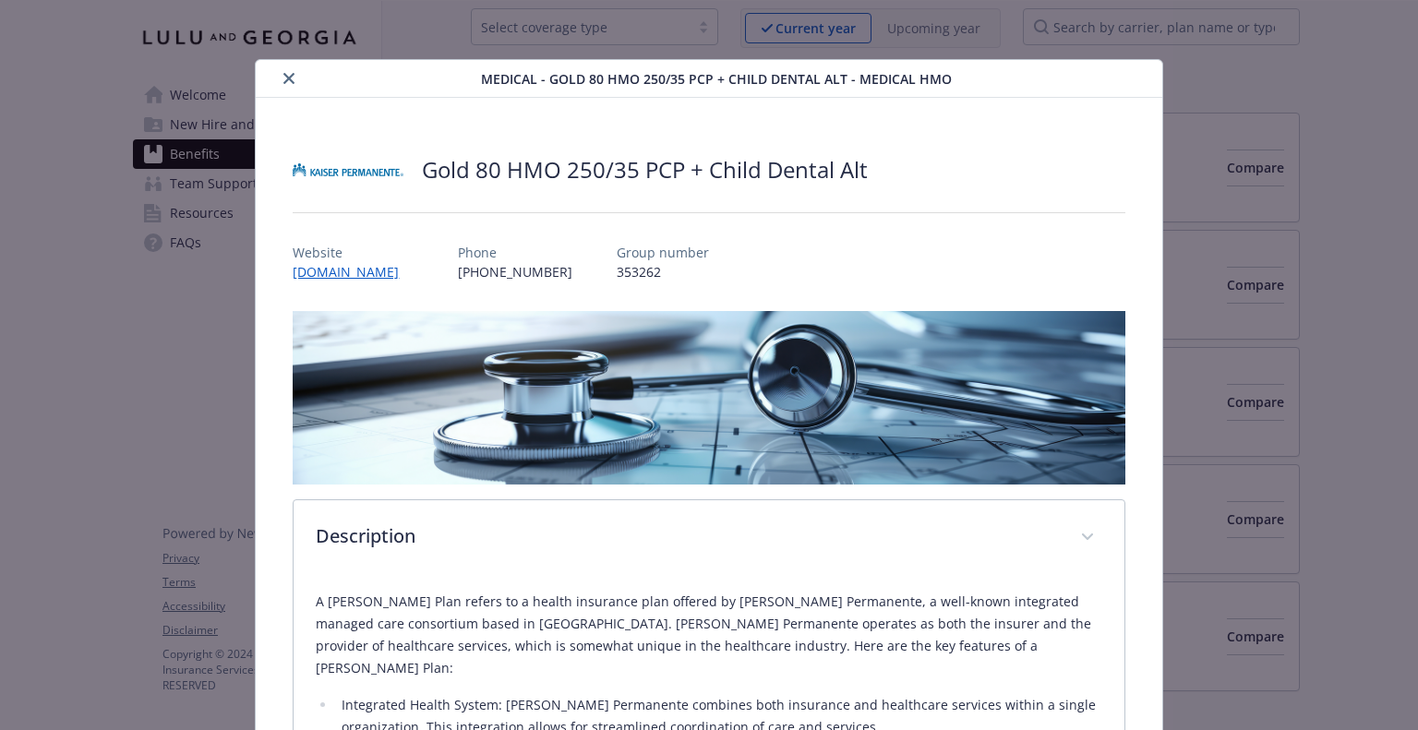
click at [284, 86] on button "close" at bounding box center [289, 78] width 22 height 22
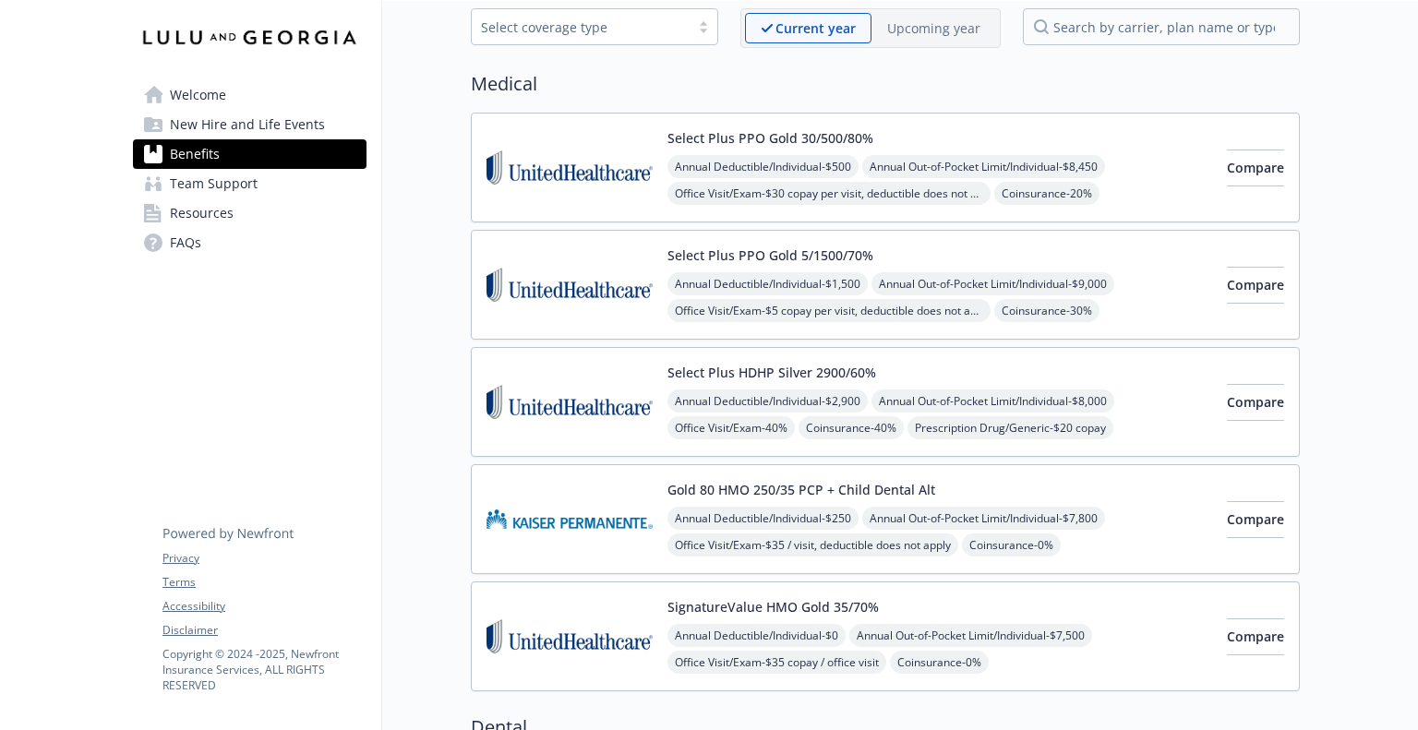
click at [1138, 486] on div "Gold 80 HMO 250/35 PCP + Child Dental Alt Annual Deductible/Individual - $250 A…" at bounding box center [940, 519] width 545 height 78
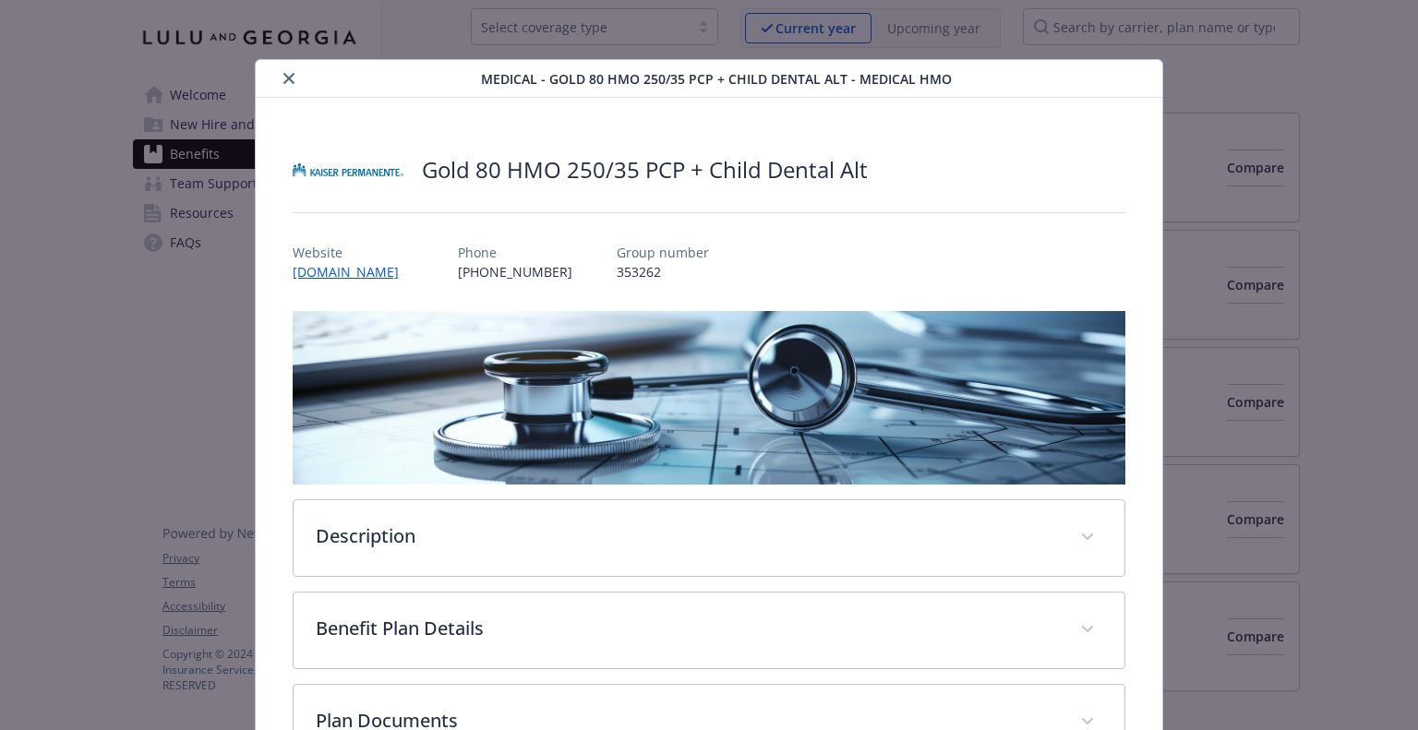
scroll to position [55, 0]
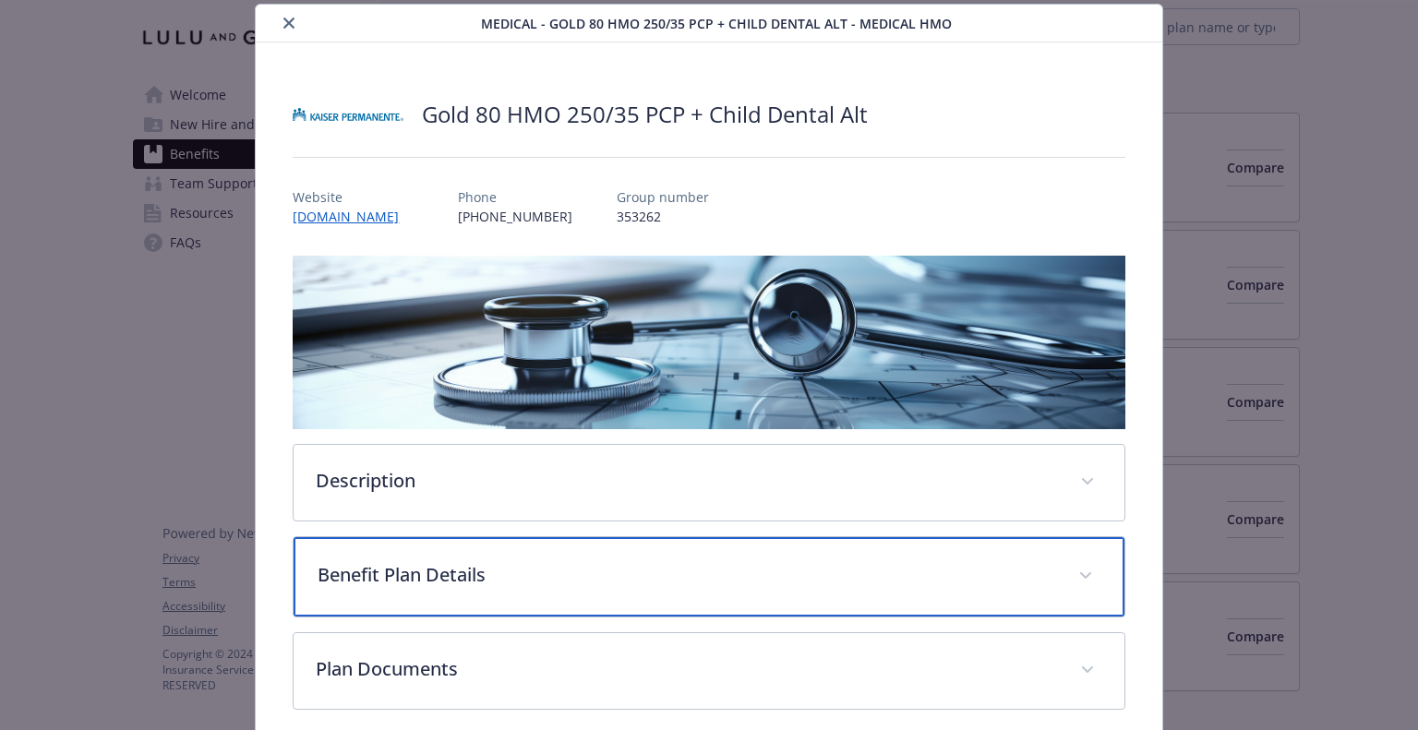
click at [770, 595] on div "Benefit Plan Details" at bounding box center [709, 576] width 830 height 79
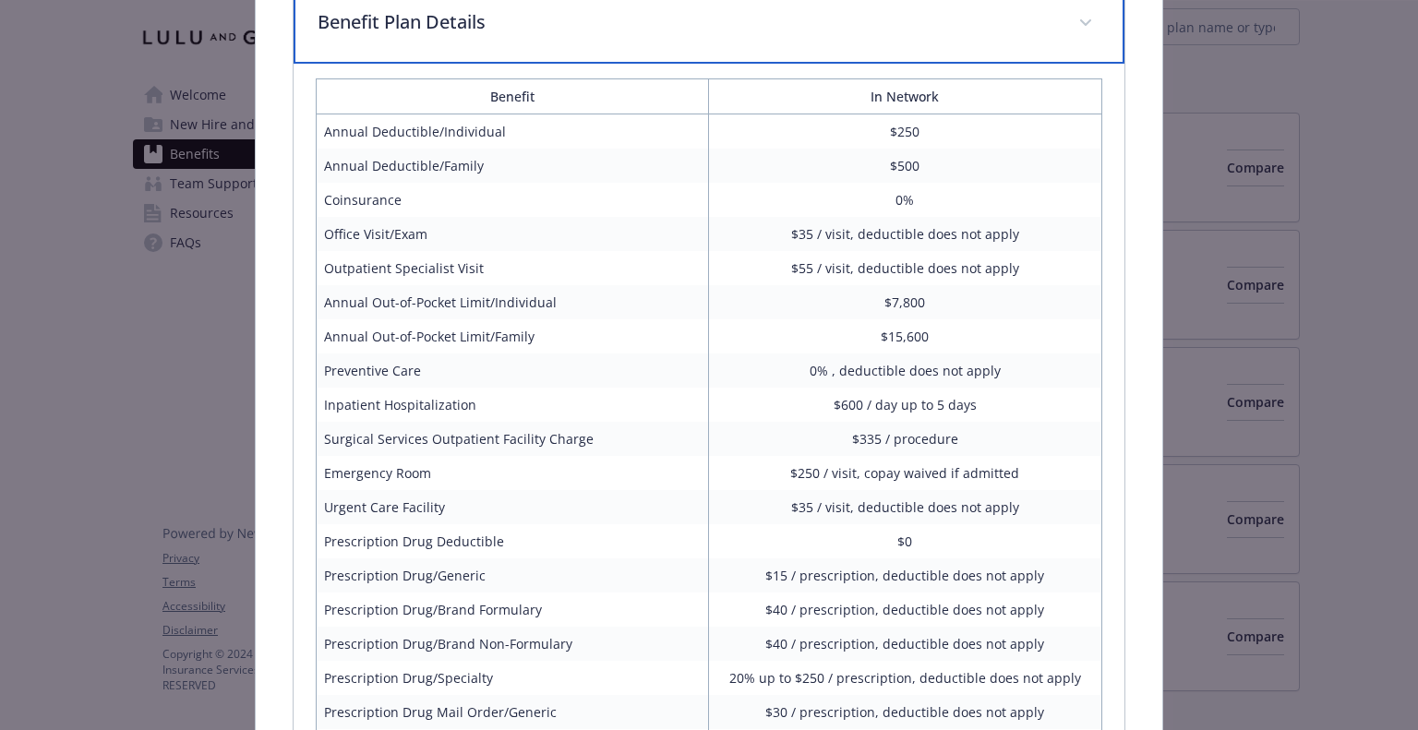
scroll to position [609, 0]
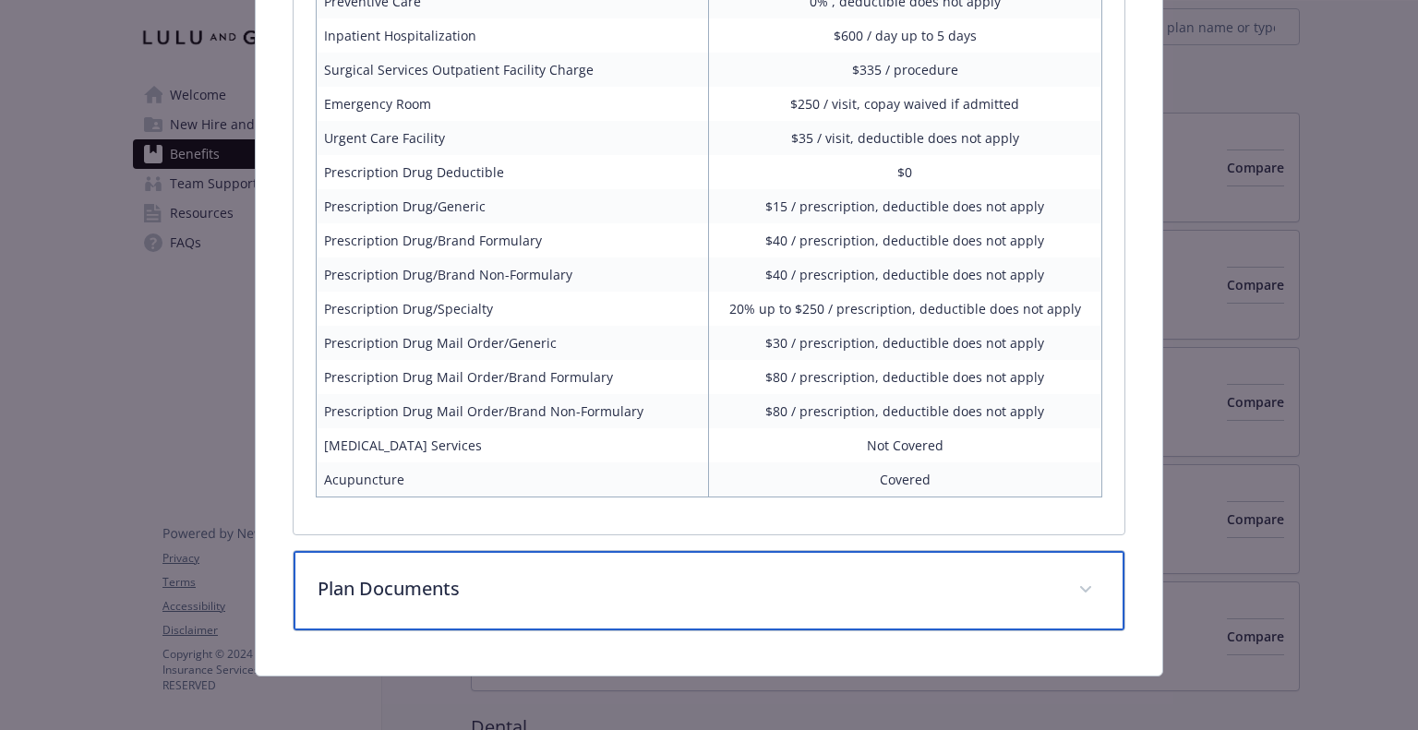
click at [553, 584] on p "Plan Documents" at bounding box center [687, 589] width 738 height 28
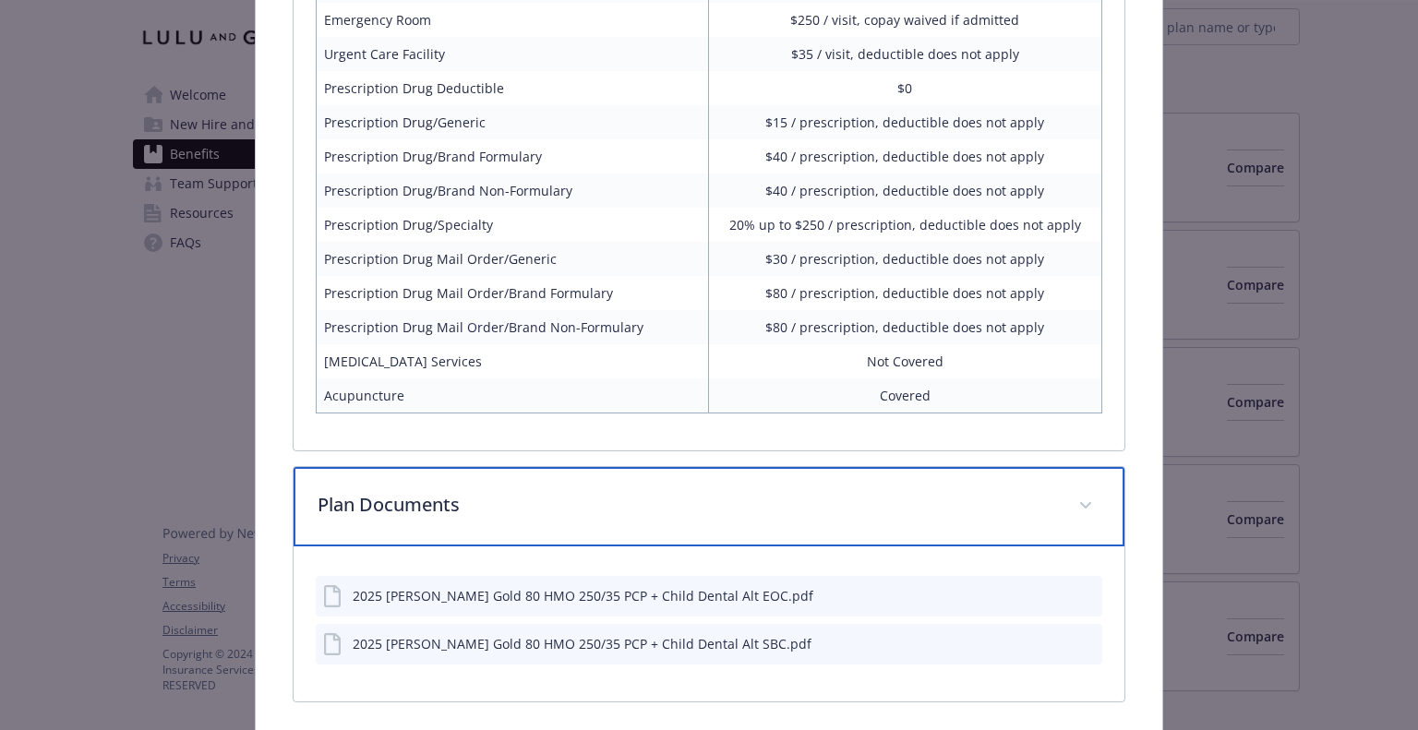
scroll to position [1129, 0]
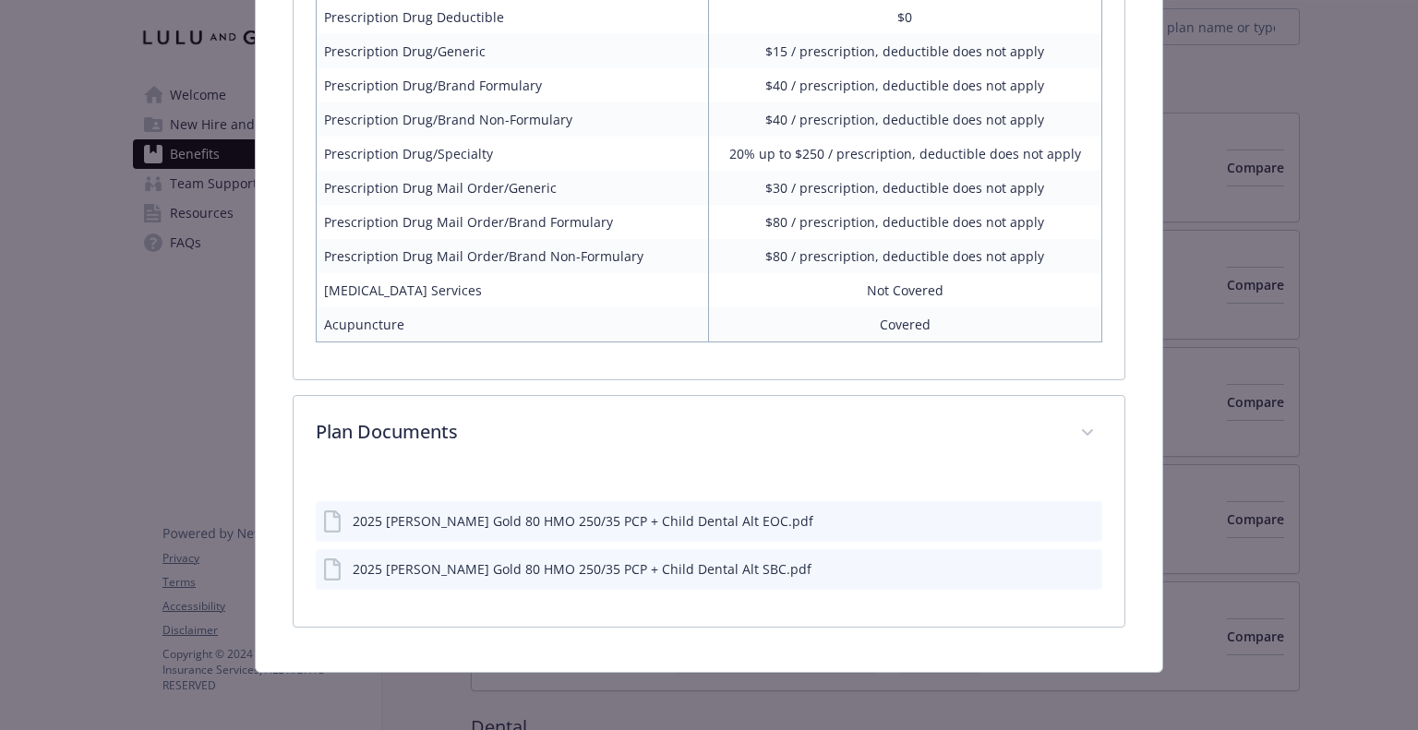
click at [1077, 517] on icon "preview file" at bounding box center [1085, 519] width 17 height 13
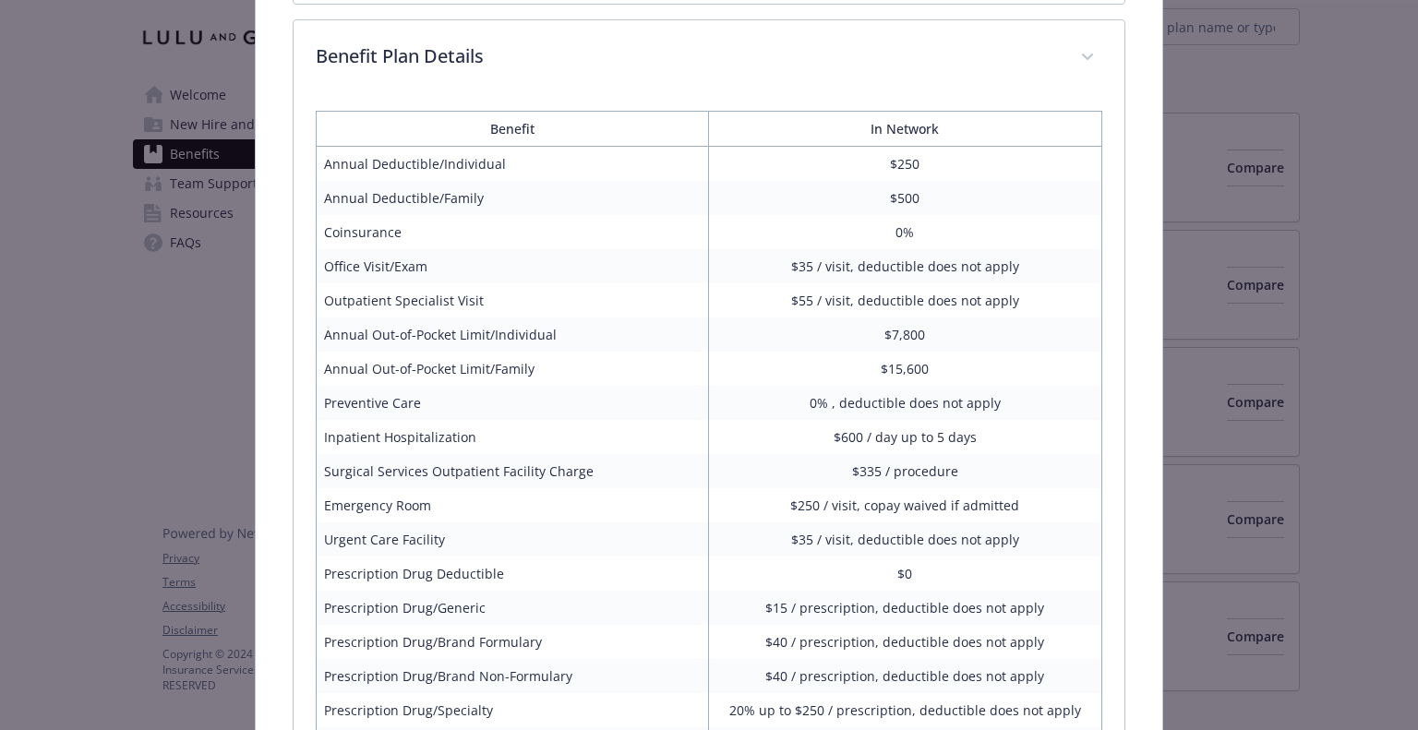
scroll to position [18, 0]
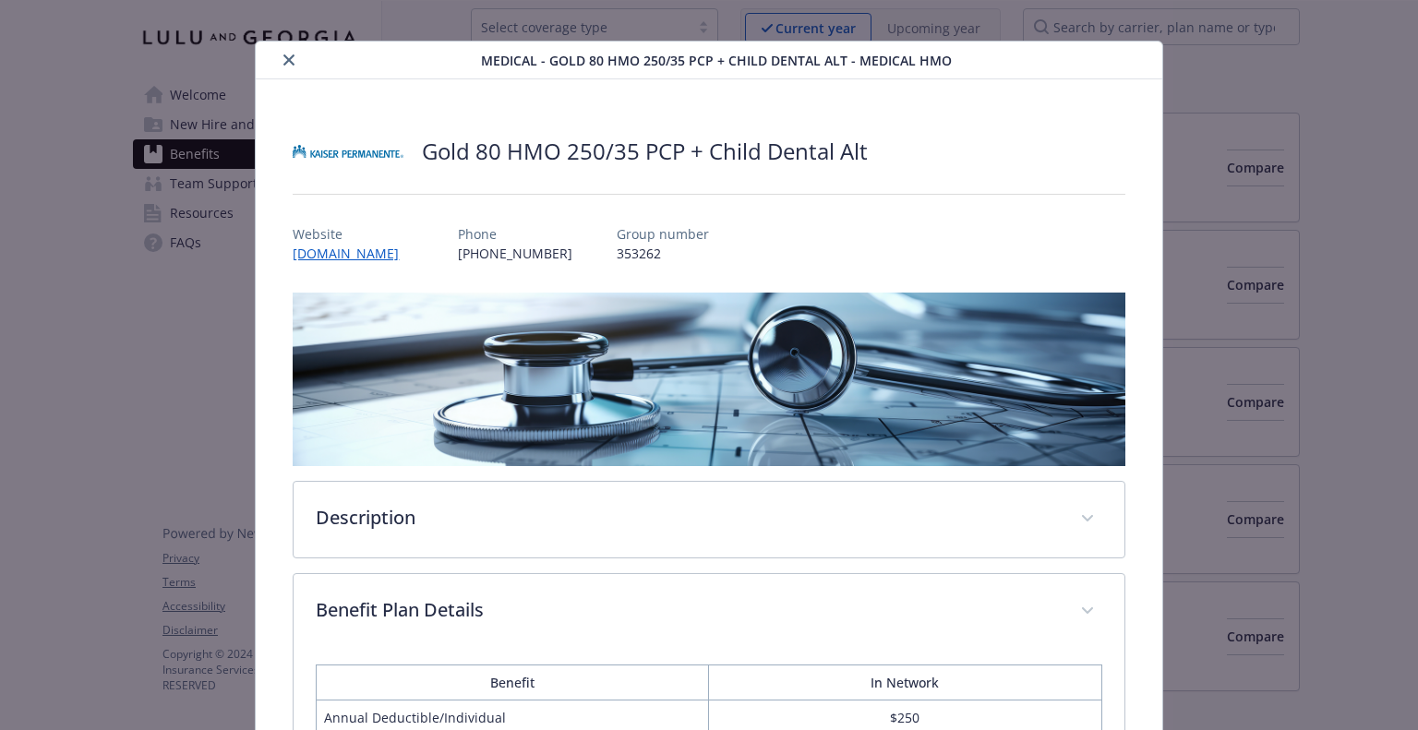
click at [283, 58] on icon "close" at bounding box center [288, 59] width 11 height 11
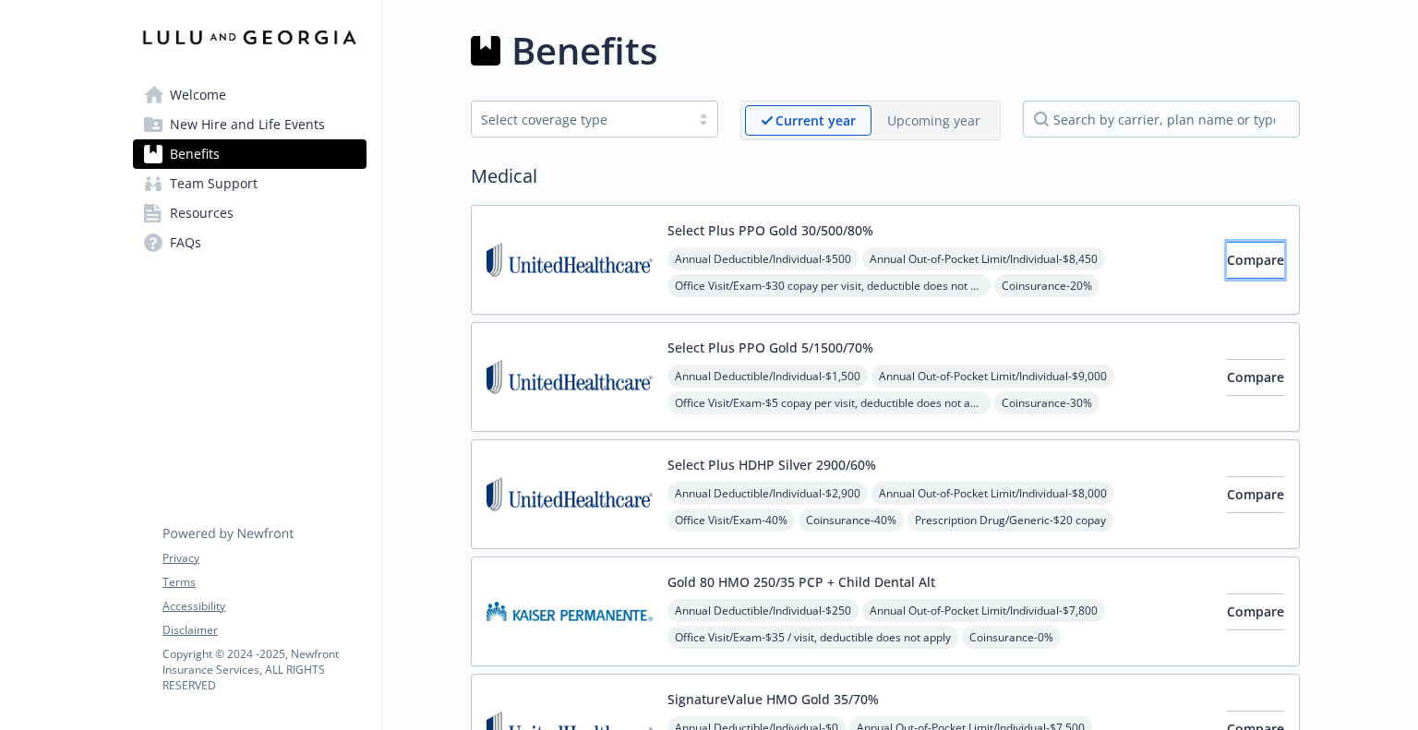
click at [1237, 261] on span "Compare" at bounding box center [1255, 260] width 57 height 18
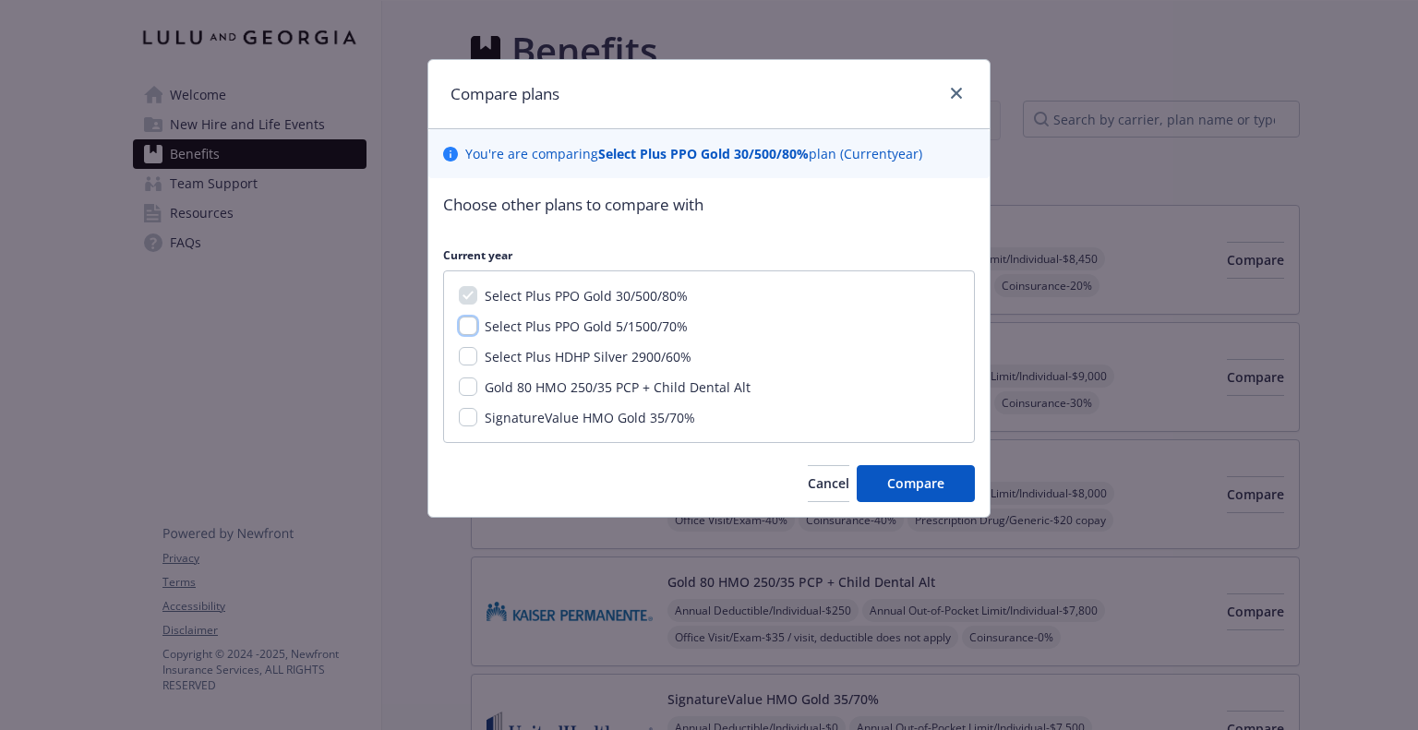
click at [473, 326] on input "Select Plus PPO Gold 5/1500/70%" at bounding box center [468, 326] width 18 height 18
checkbox input "true"
click at [827, 485] on button "Cancel" at bounding box center [829, 483] width 42 height 37
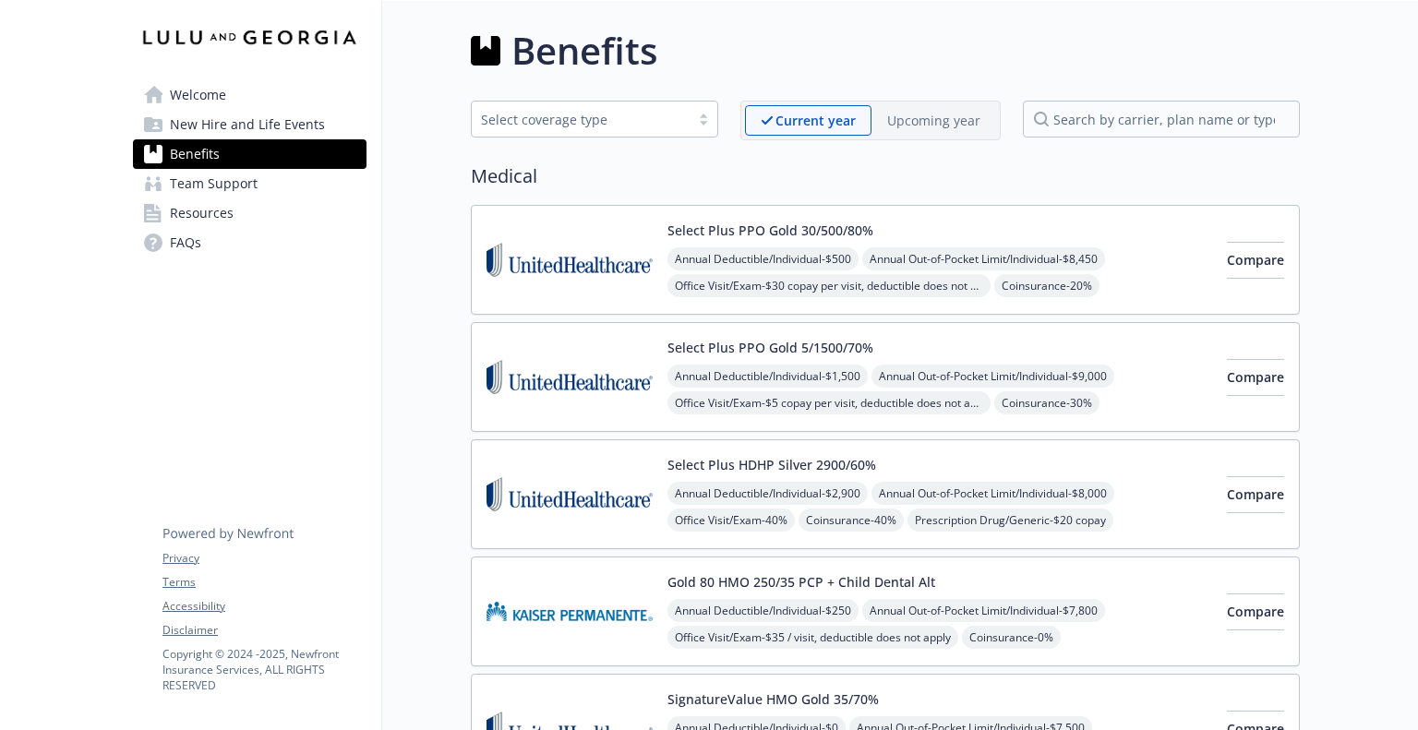
click at [979, 463] on div "Select Plus HDHP Silver 2900/60% Annual Deductible/Individual - $2,900 Annual O…" at bounding box center [940, 494] width 545 height 78
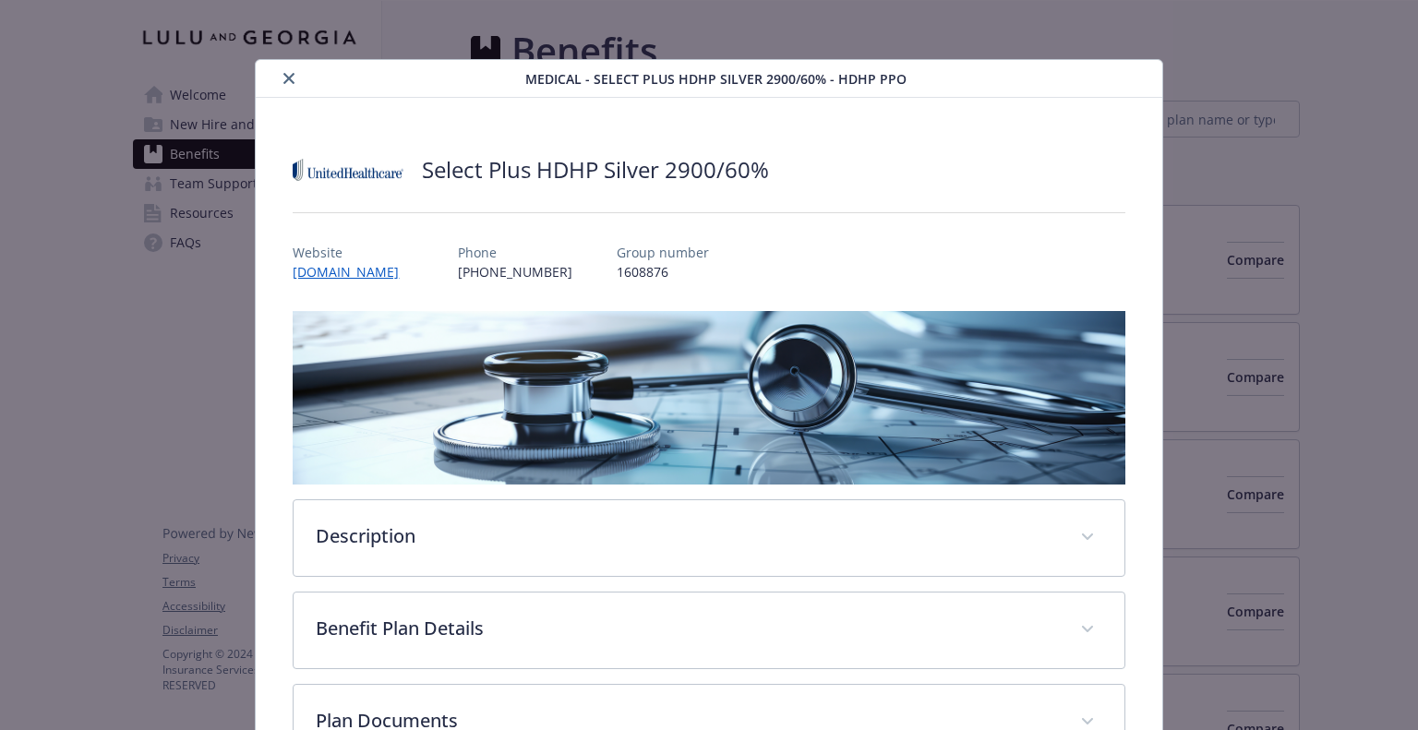
scroll to position [131, 0]
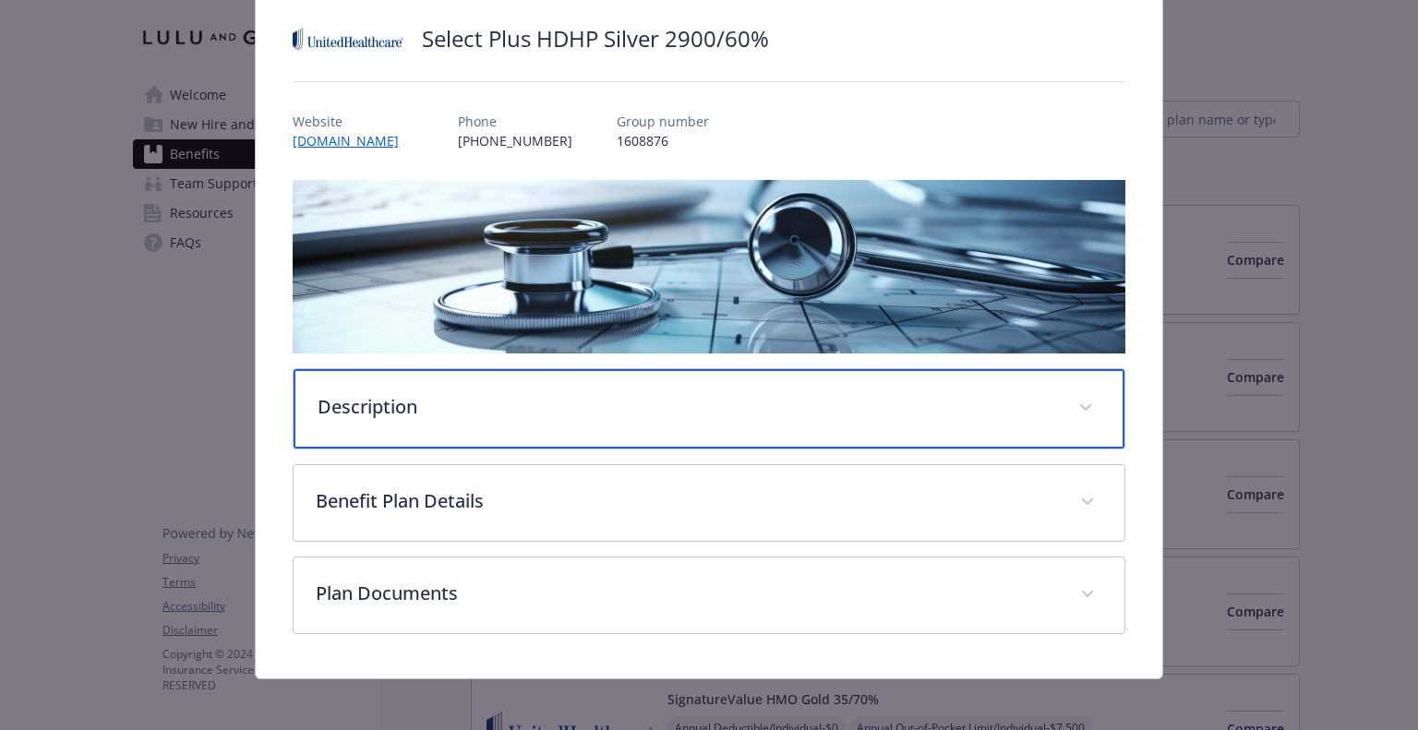
click at [617, 415] on p "Description" at bounding box center [687, 407] width 738 height 28
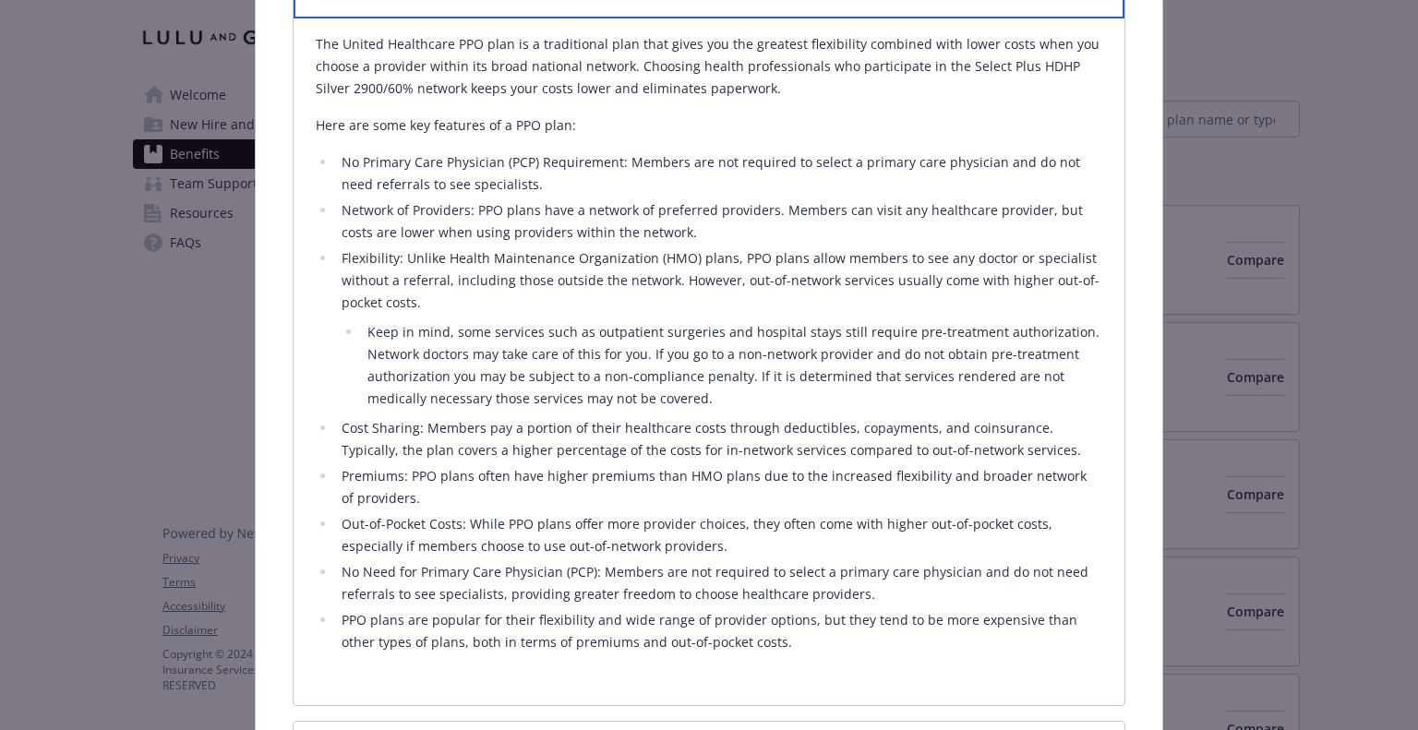
scroll to position [593, 0]
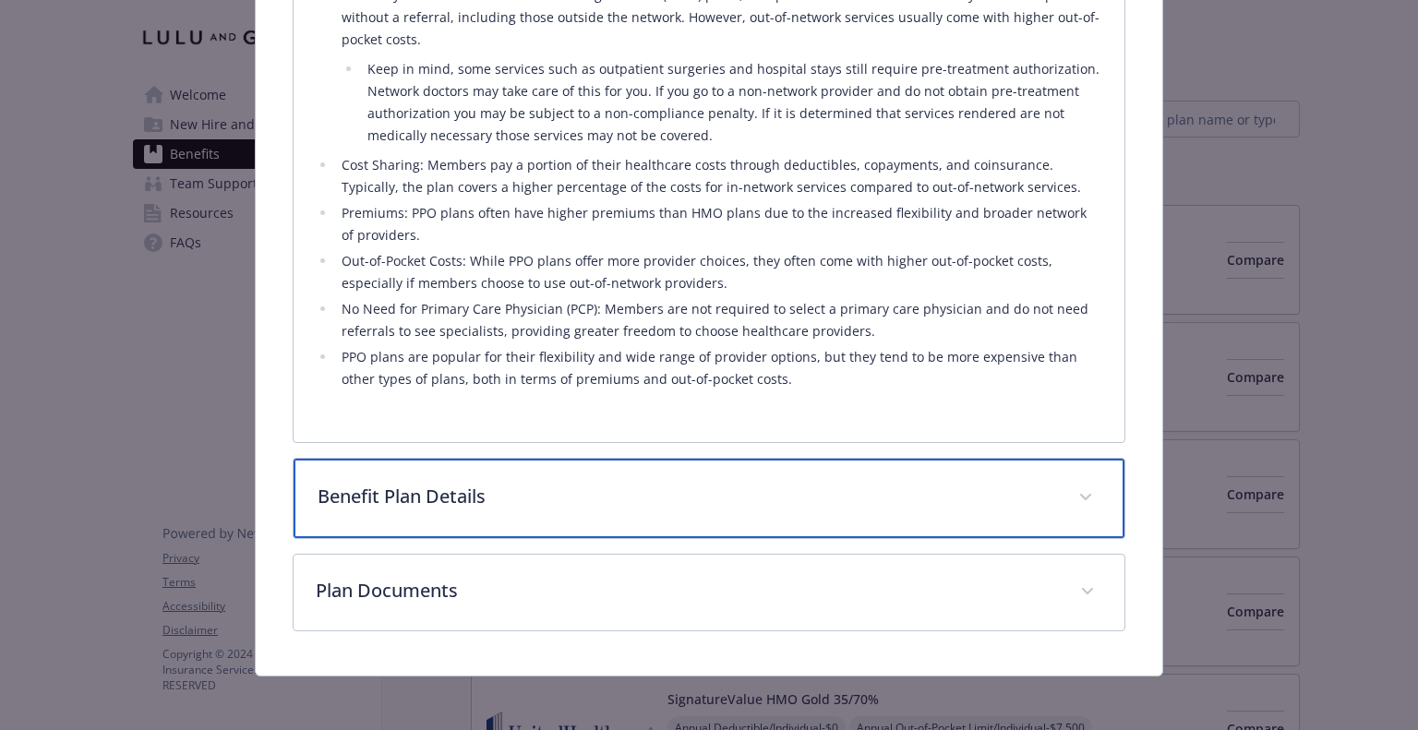
click at [665, 502] on p "Benefit Plan Details" at bounding box center [687, 497] width 738 height 28
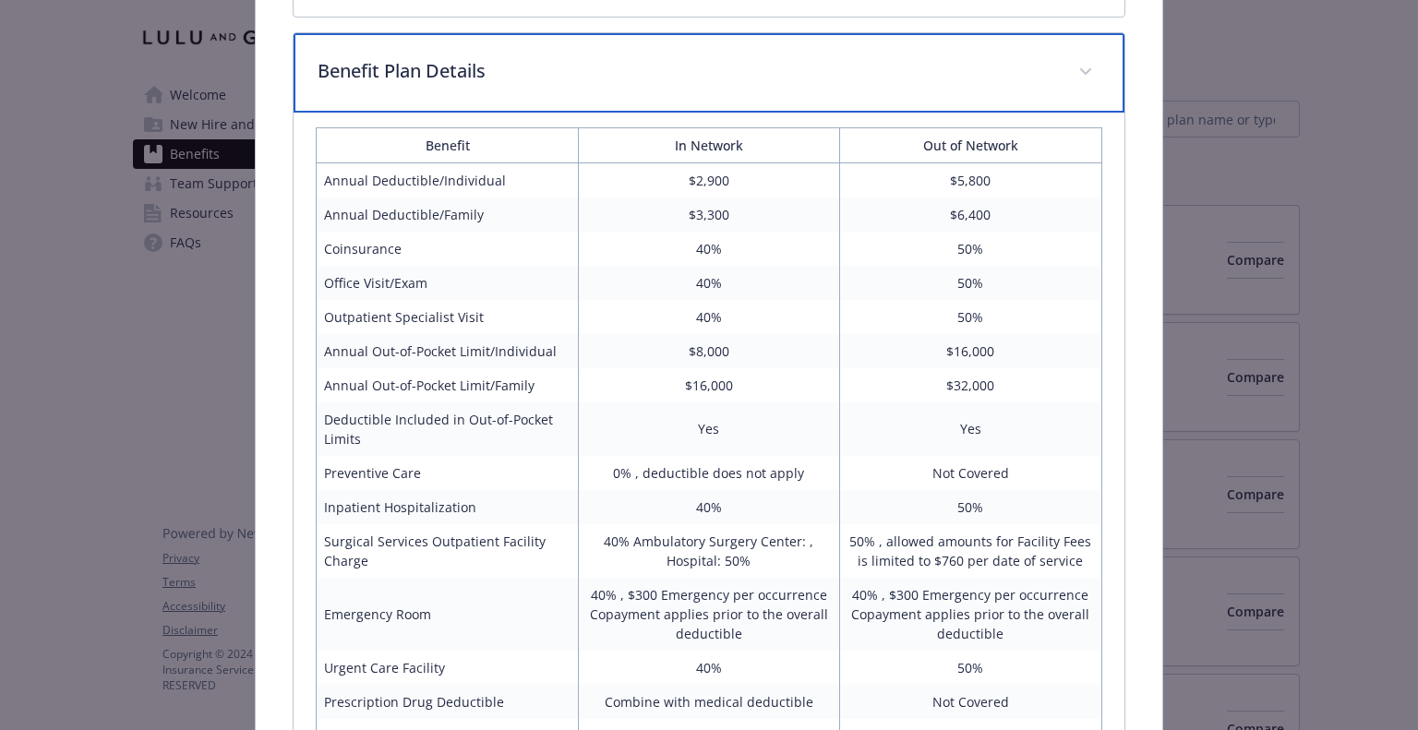
scroll to position [1280, 0]
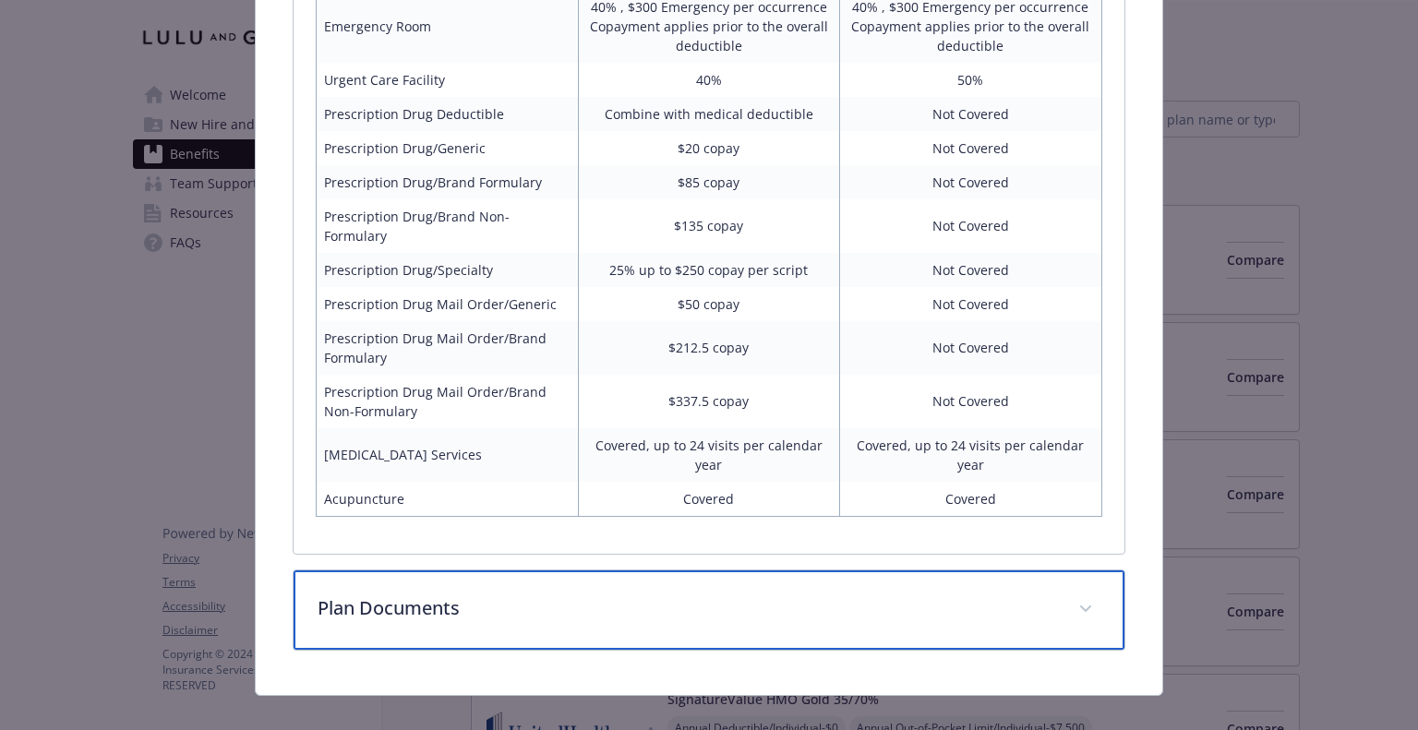
click at [1060, 575] on div "Plan Documents" at bounding box center [709, 610] width 830 height 79
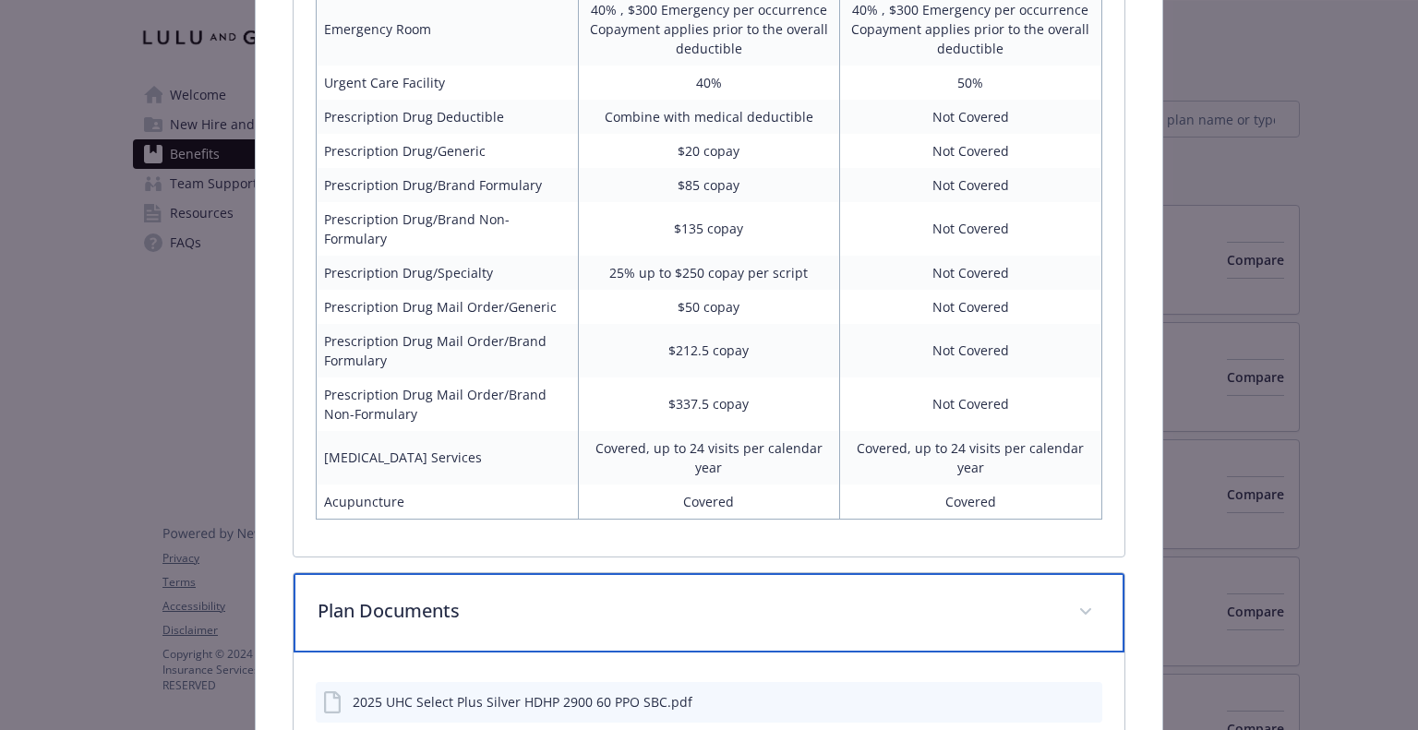
scroll to position [1938, 0]
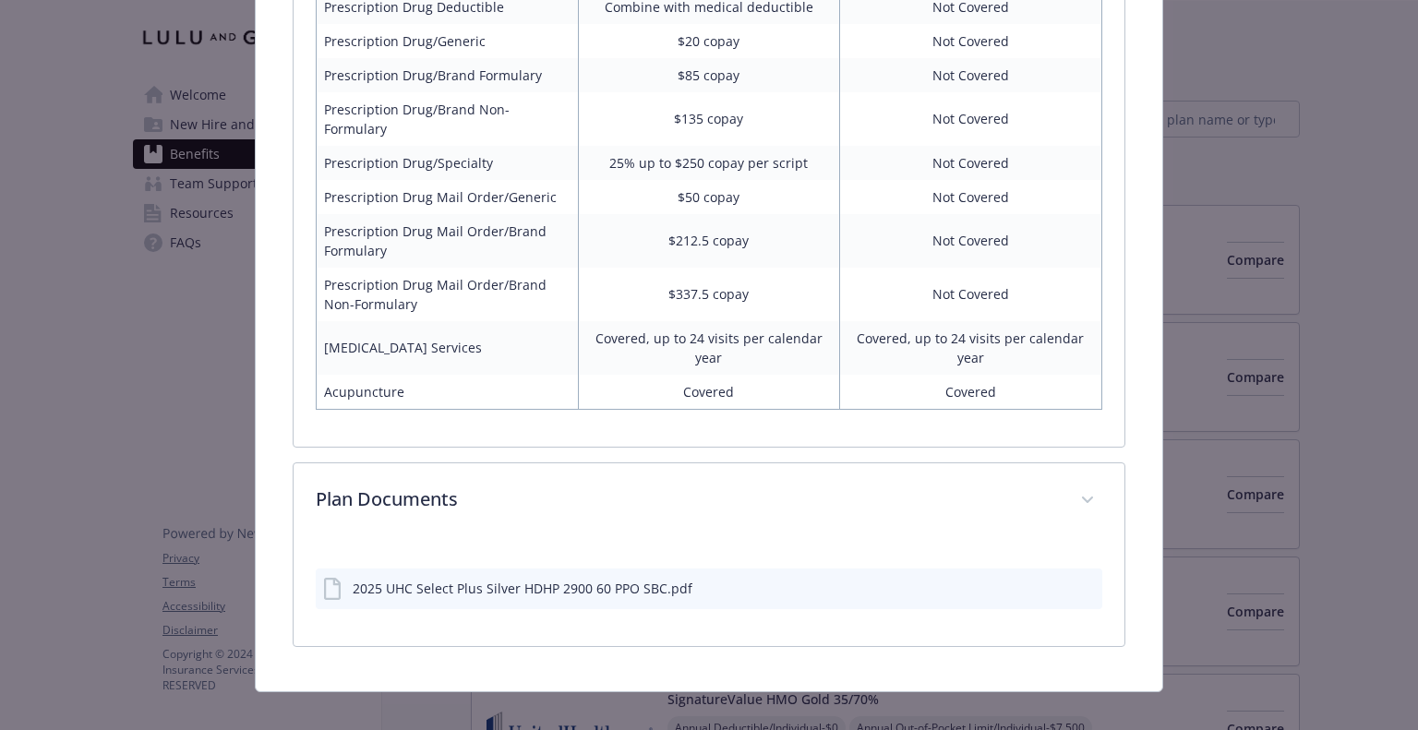
click at [1077, 581] on icon "preview file" at bounding box center [1085, 587] width 17 height 13
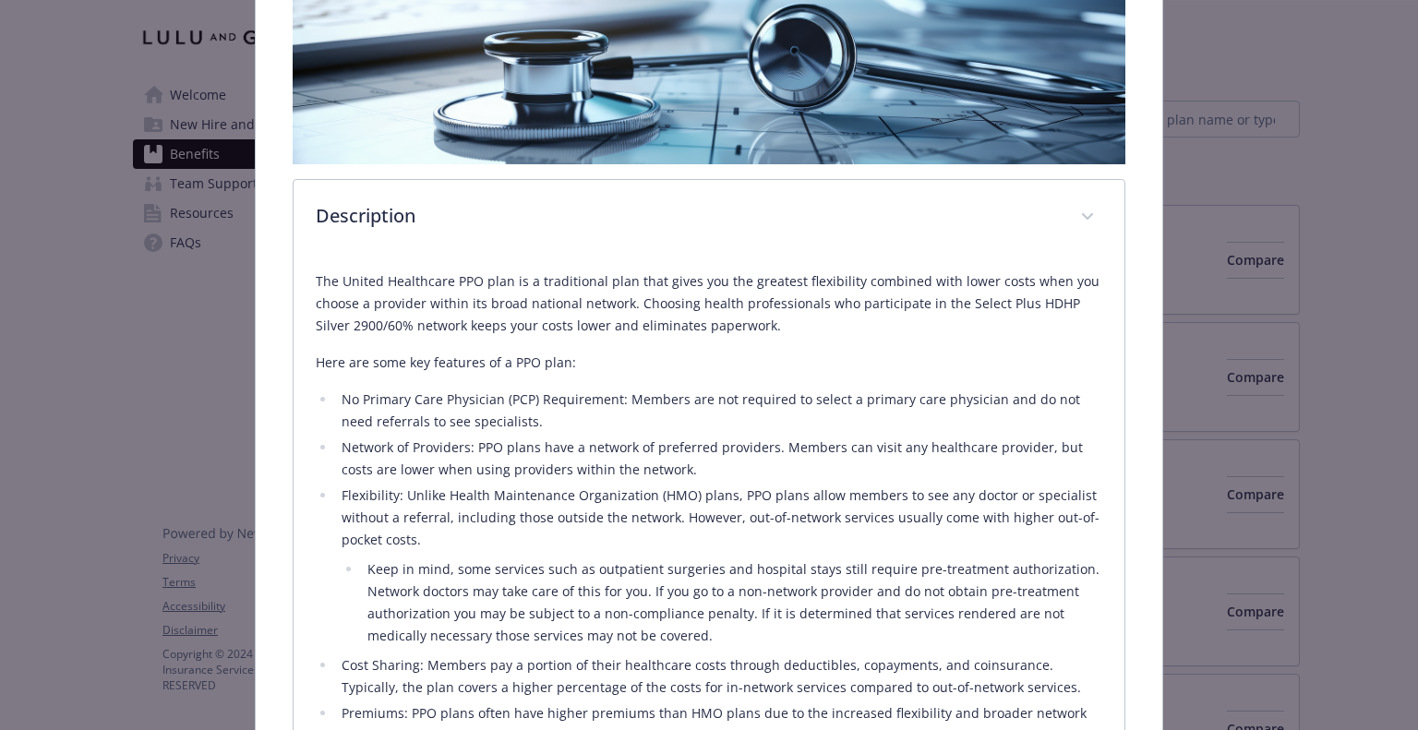
scroll to position [0, 0]
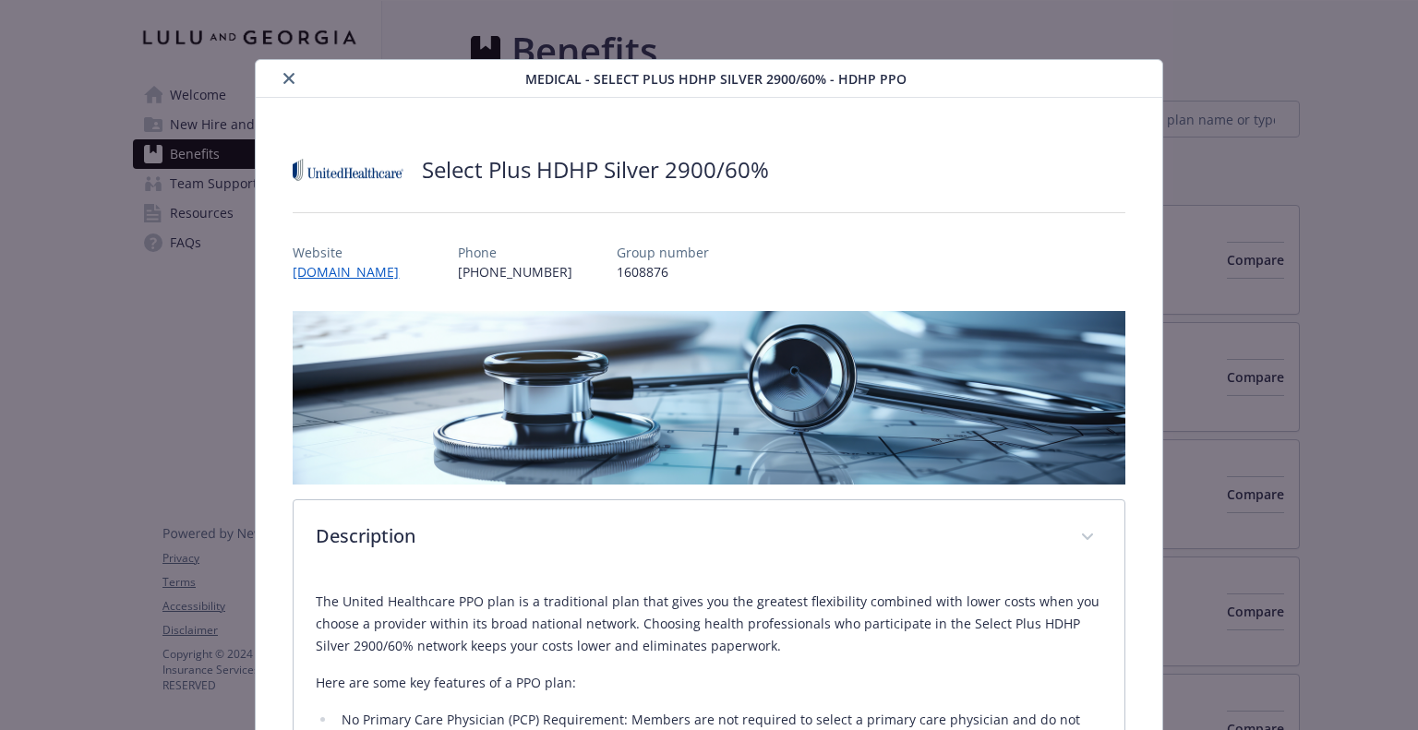
click at [284, 78] on icon "close" at bounding box center [288, 78] width 11 height 11
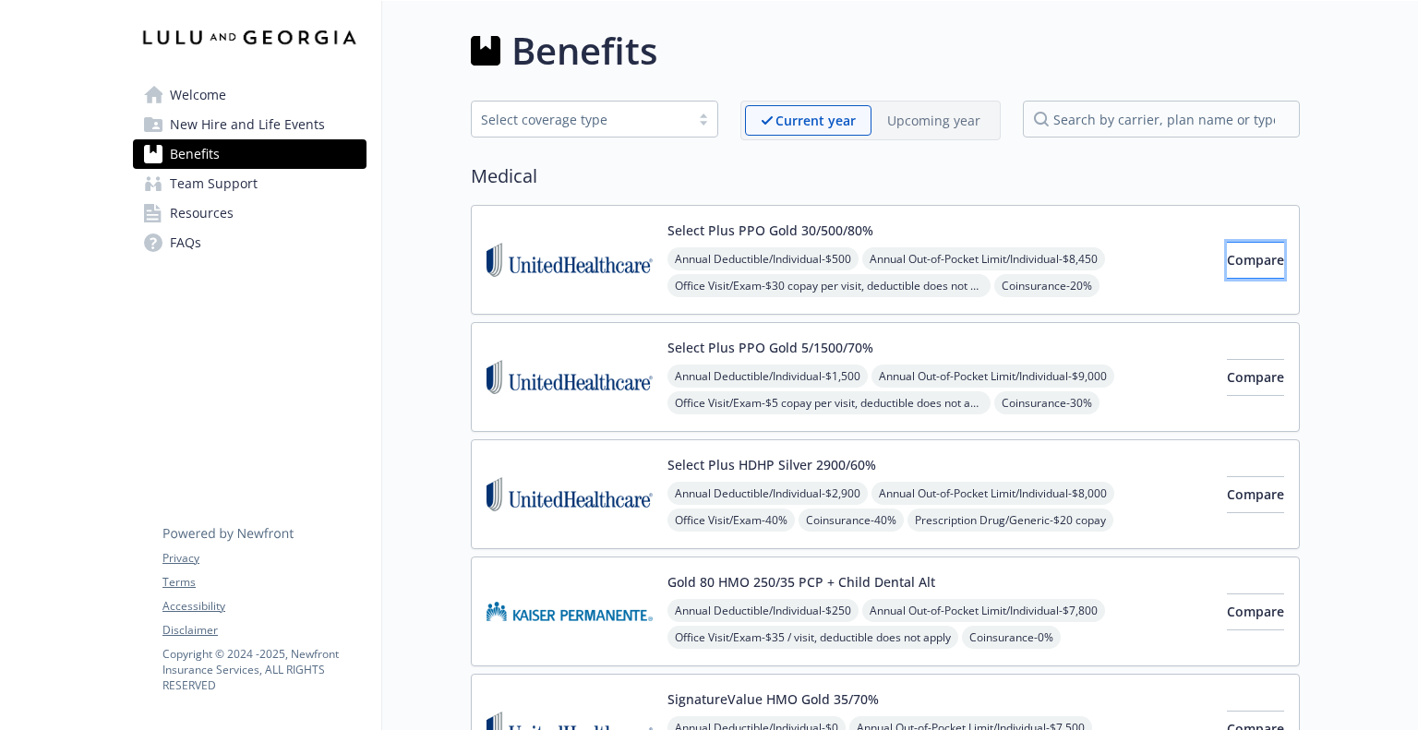
click at [1246, 267] on span "Compare" at bounding box center [1255, 260] width 57 height 18
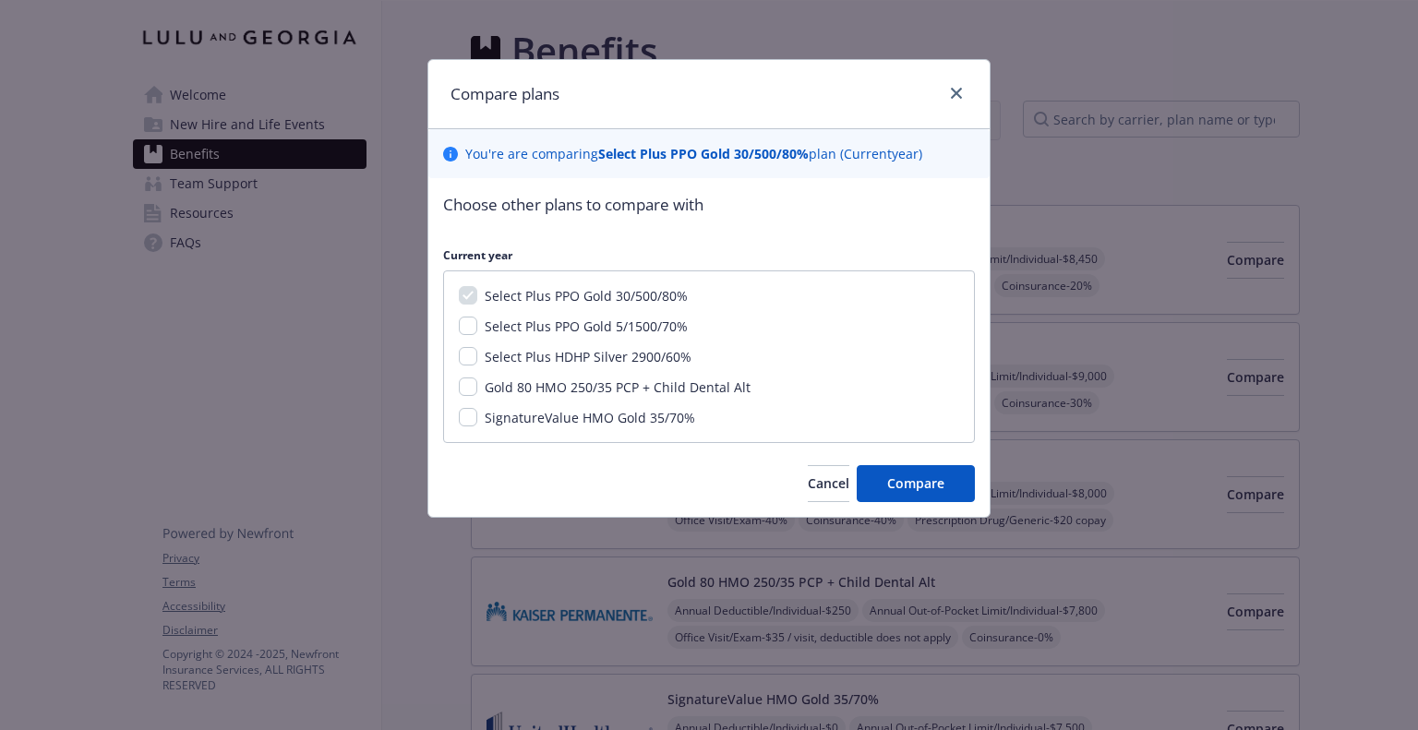
click at [480, 347] on div "Select Plus HDHP Silver 2900/60%" at bounding box center [586, 356] width 218 height 19
click at [469, 355] on input "Select Plus HDHP Silver 2900/60%" at bounding box center [468, 356] width 18 height 18
checkbox input "true"
click at [931, 488] on span "Compare" at bounding box center [915, 484] width 57 height 18
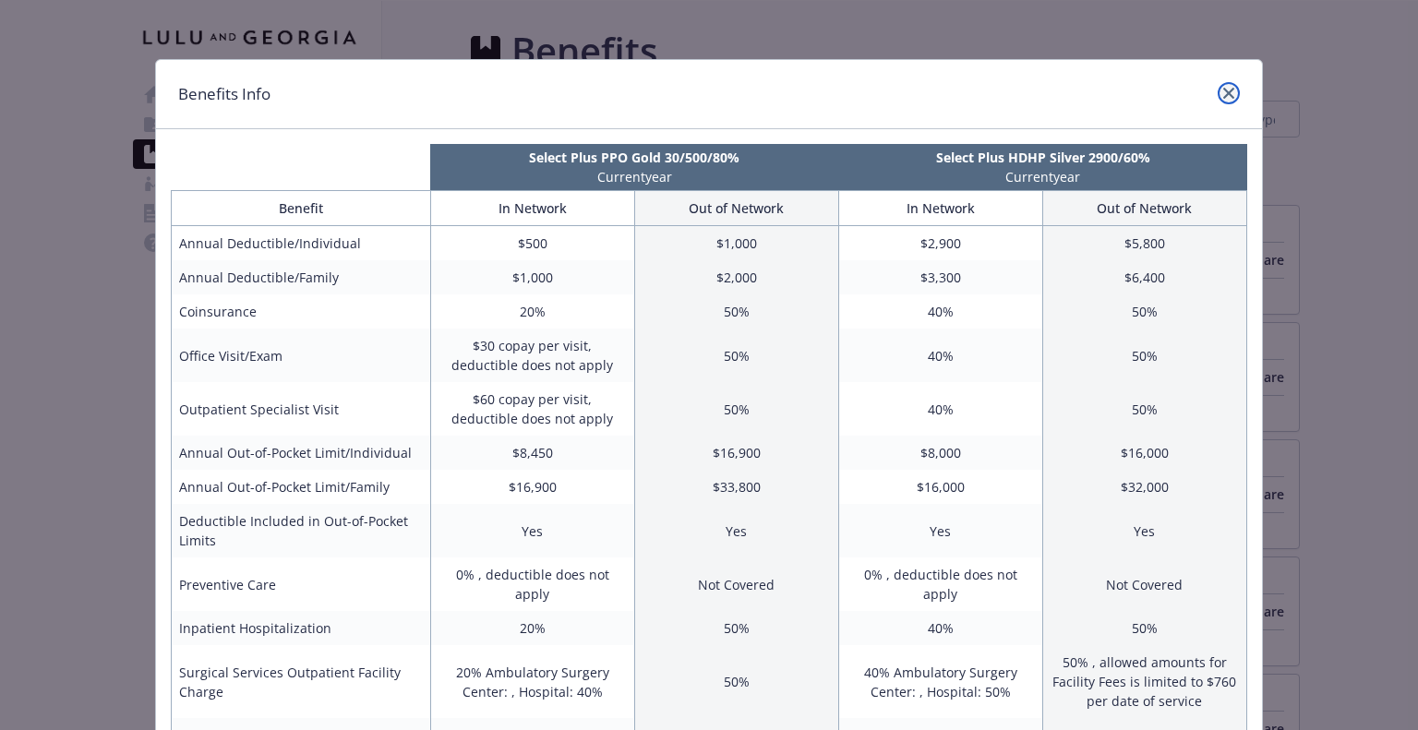
click at [1223, 96] on icon "close" at bounding box center [1228, 93] width 11 height 11
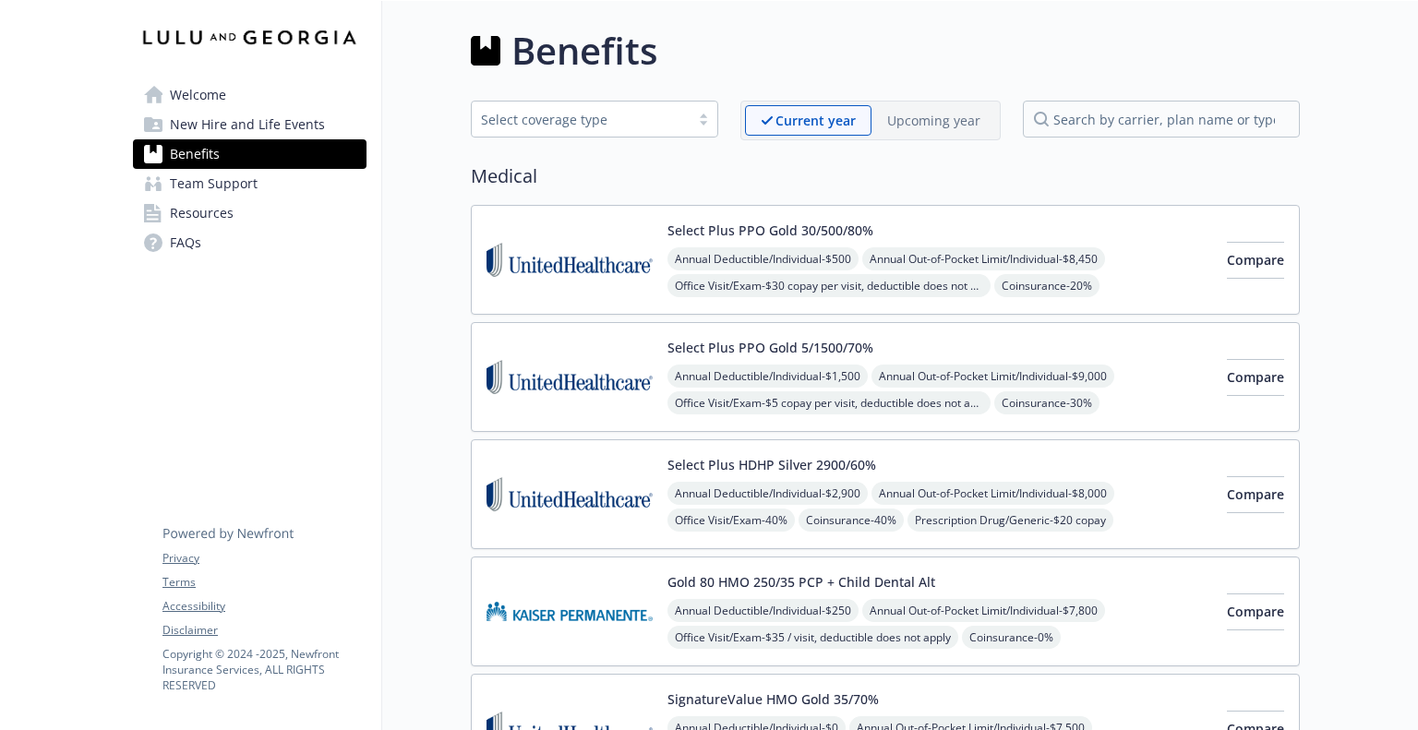
click at [963, 235] on div "Select Plus PPO Gold 30/500/80% Annual Deductible/Individual - $500 Annual Out-…" at bounding box center [940, 260] width 545 height 78
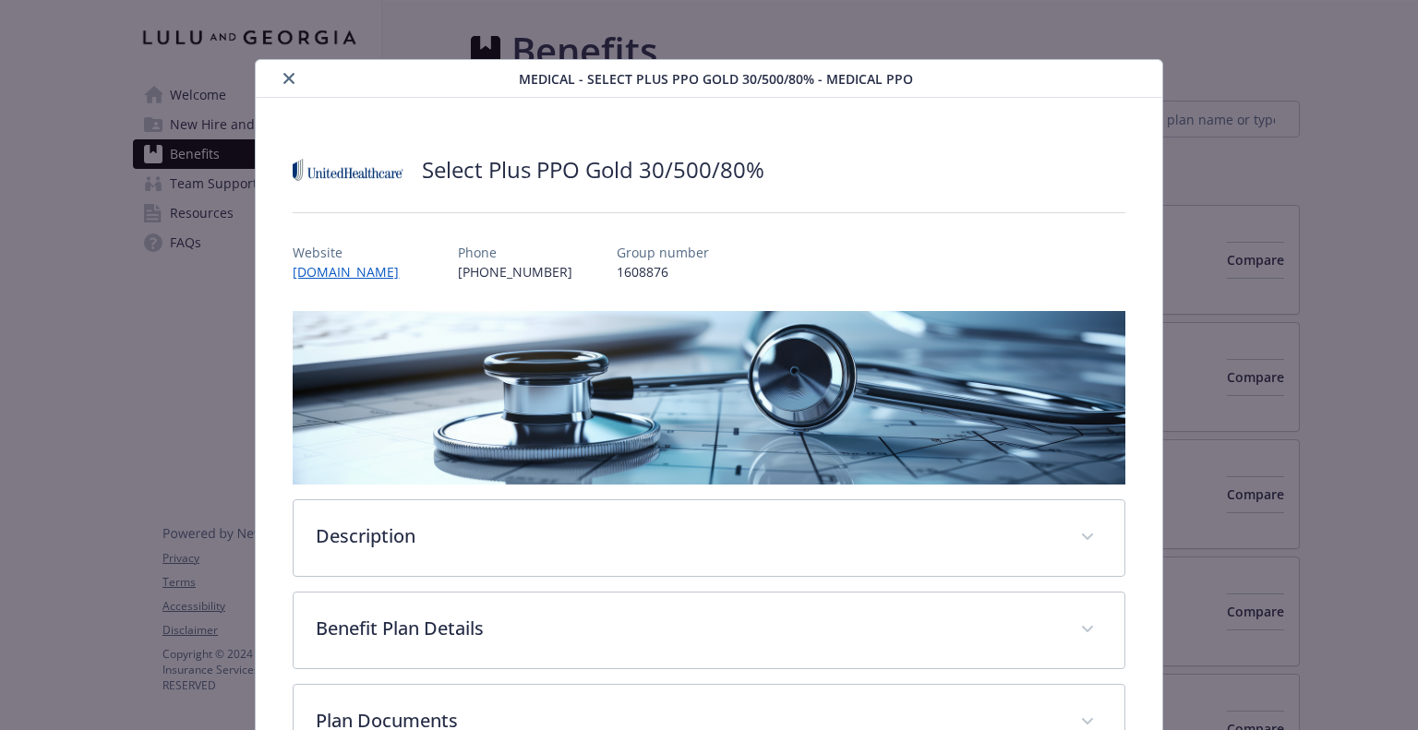
scroll to position [55, 0]
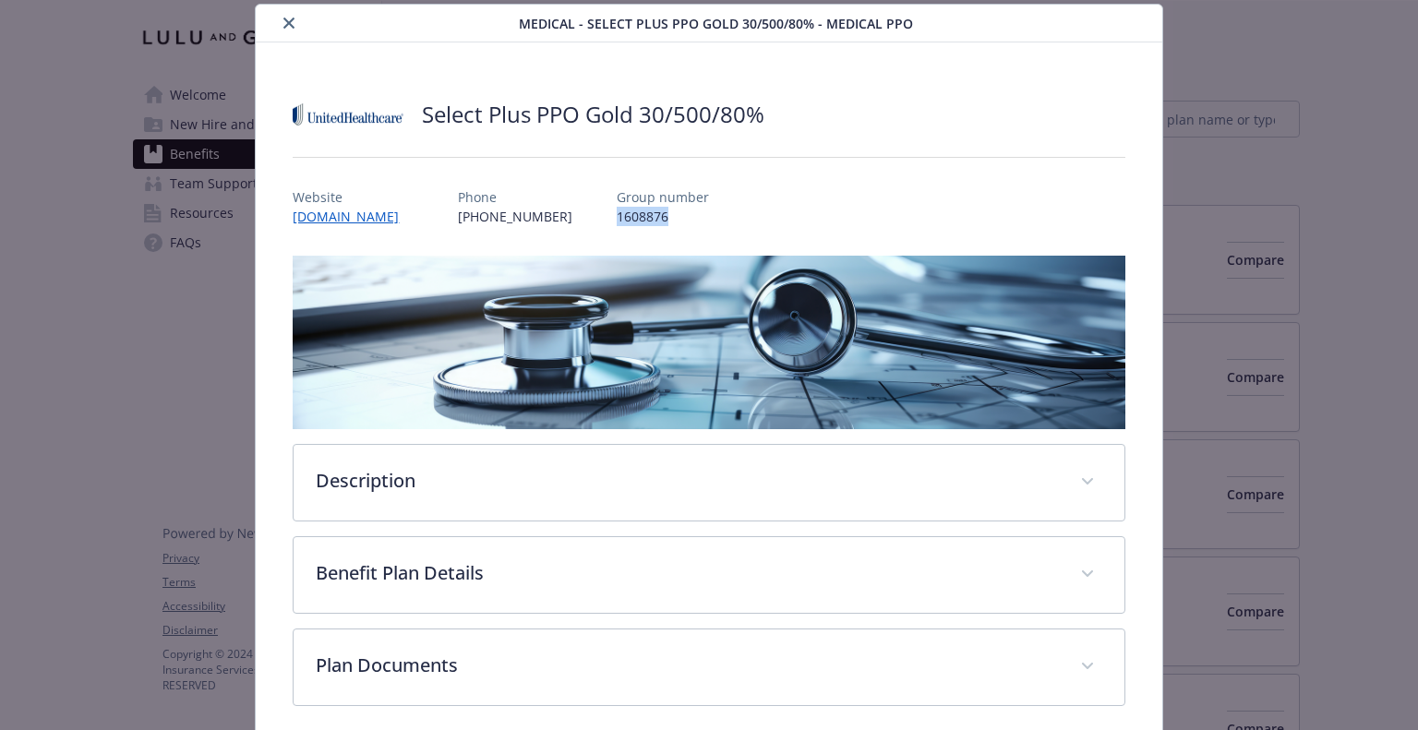
drag, startPoint x: 616, startPoint y: 213, endPoint x: 550, endPoint y: 211, distance: 65.6
click at [550, 211] on div "Website [DOMAIN_NAME] Phone [PHONE_NUMBER] Group number 1608876" at bounding box center [709, 200] width 832 height 54
copy p "1608876"
click at [329, 216] on link "[DOMAIN_NAME]" at bounding box center [355, 216] width 125 height 21
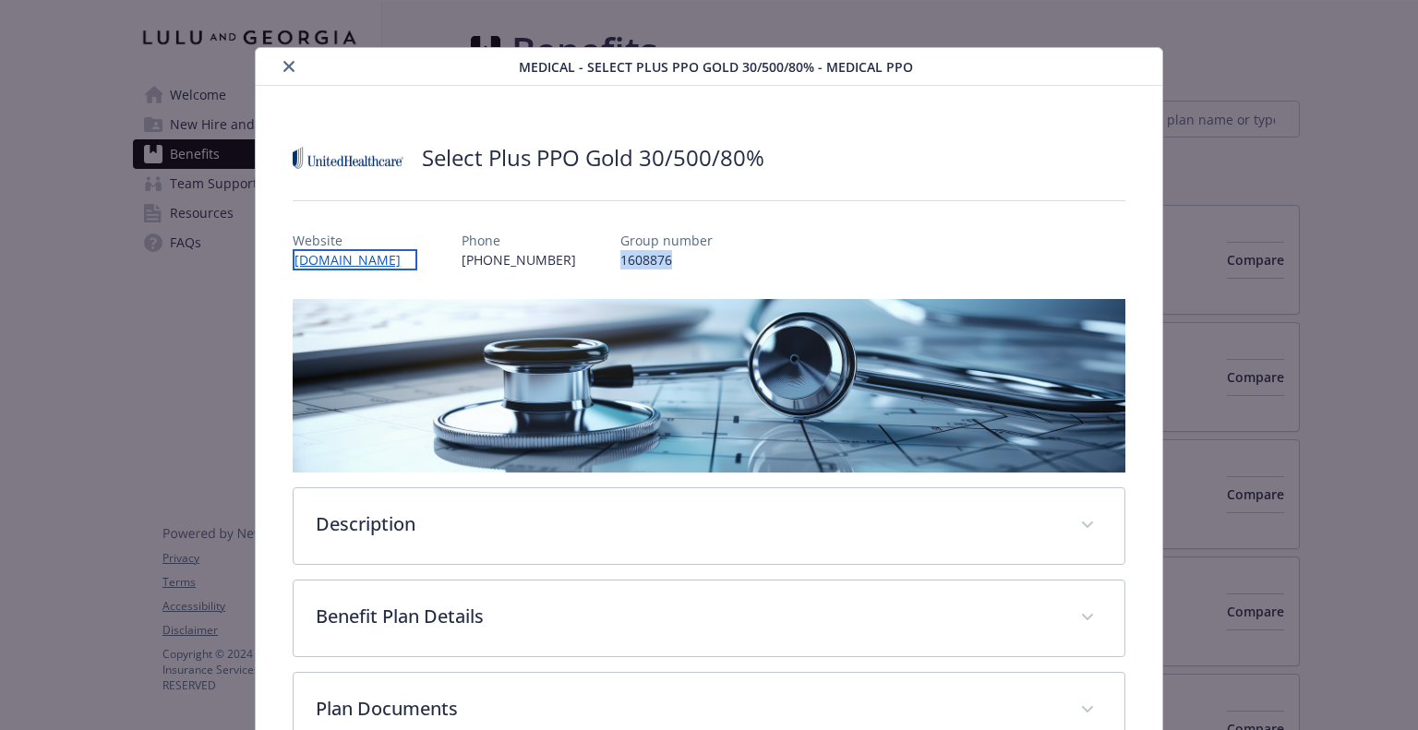
scroll to position [0, 0]
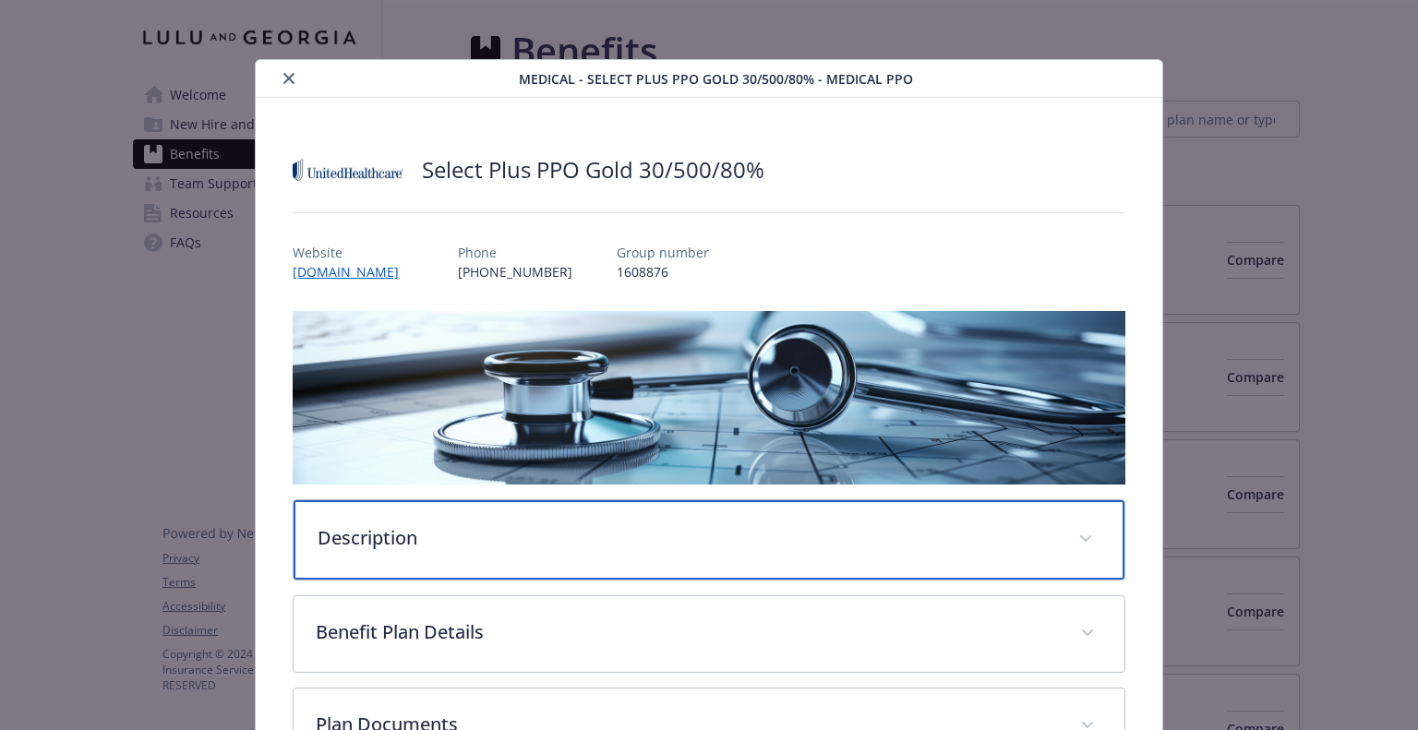
click at [504, 524] on p "Description" at bounding box center [687, 538] width 738 height 28
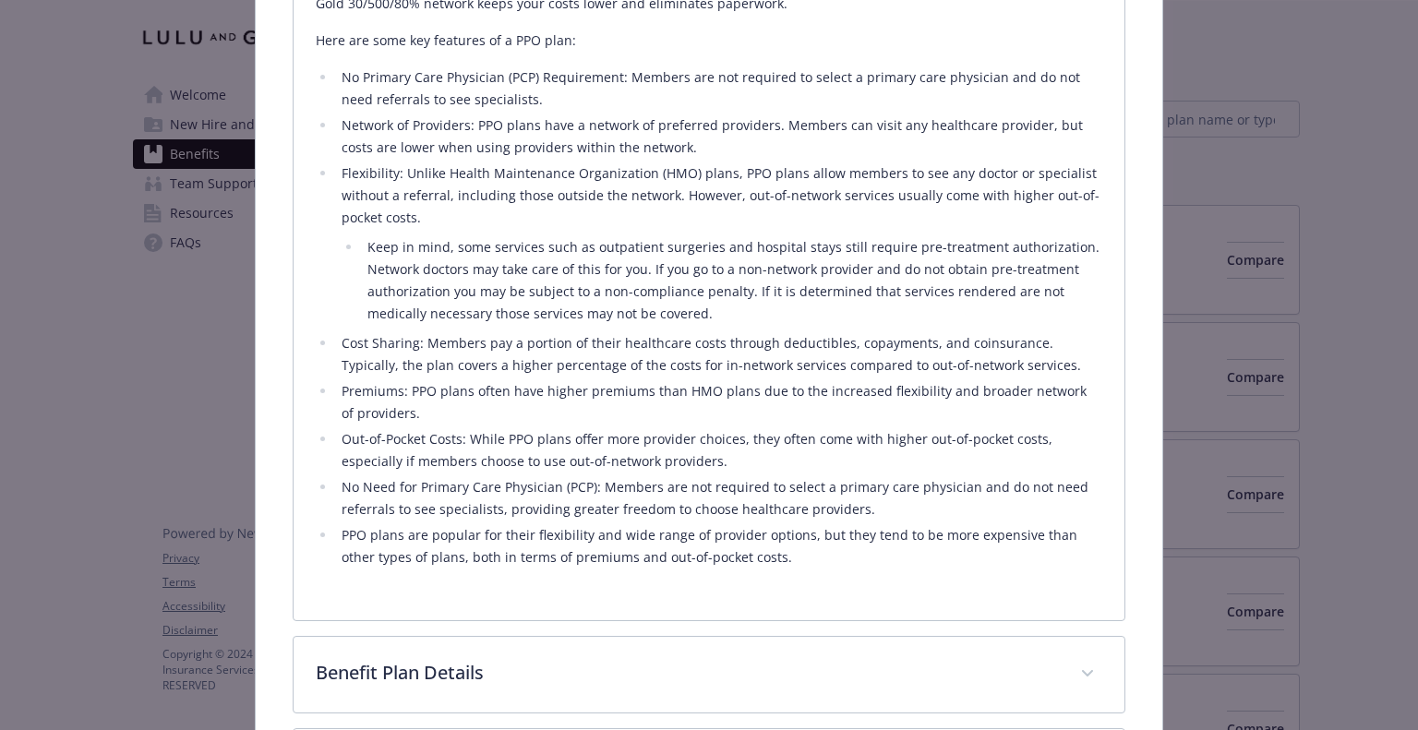
scroll to position [277, 0]
